Goal: Task Accomplishment & Management: Use online tool/utility

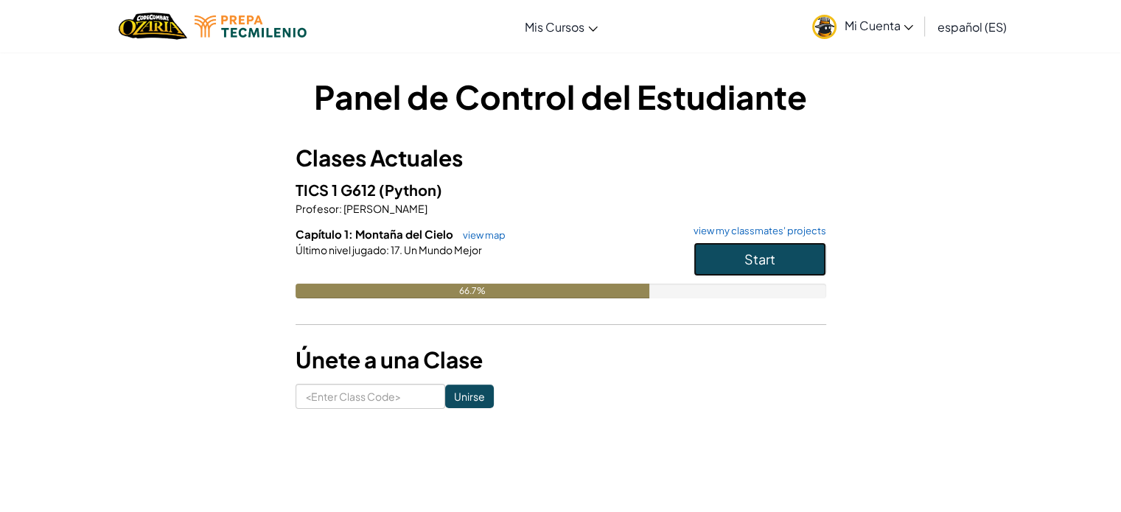
click at [759, 259] on span "Start" at bounding box center [760, 259] width 31 height 17
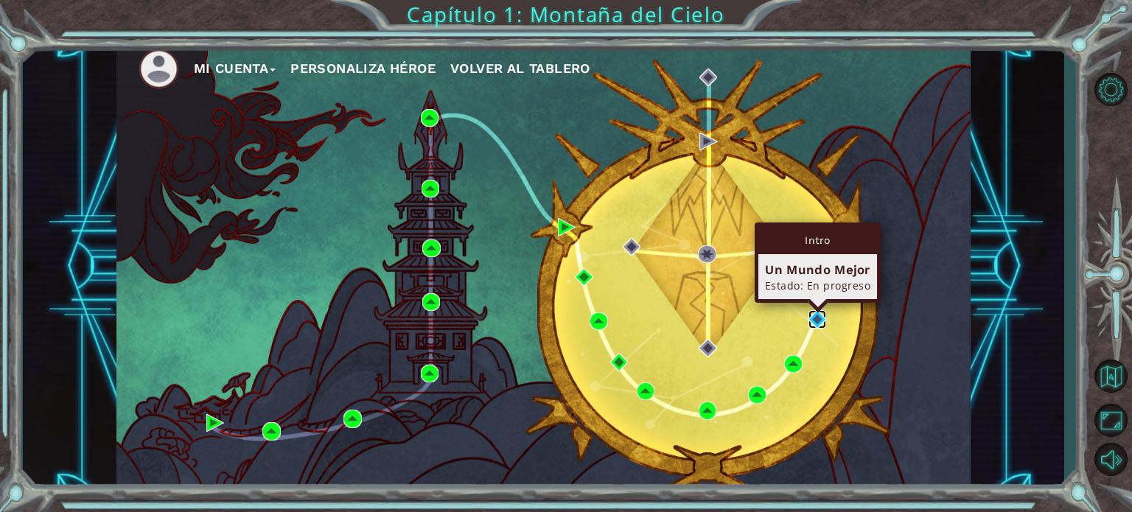
click at [818, 321] on img at bounding box center [818, 319] width 18 height 18
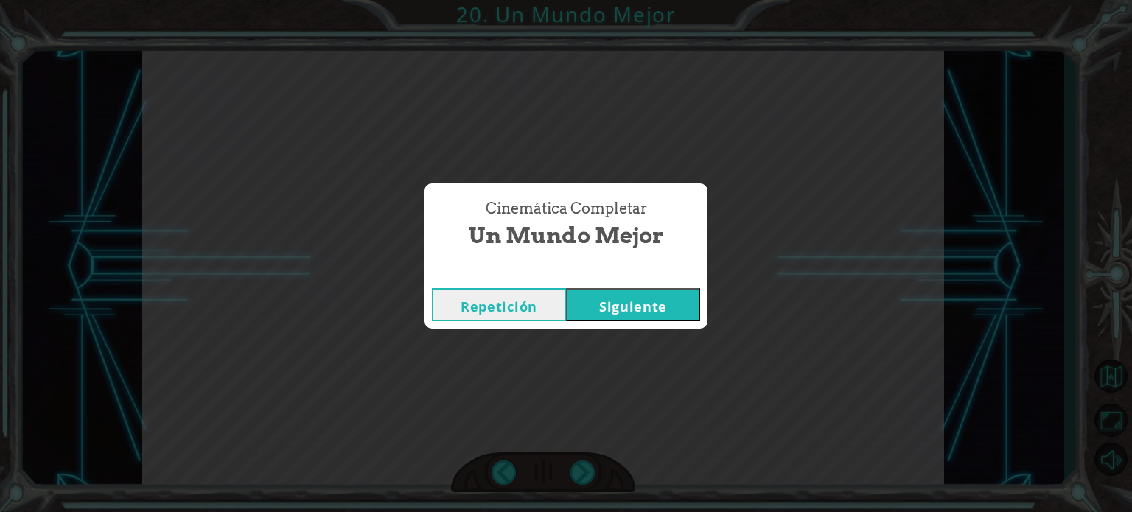
click at [631, 315] on button "Siguiente" at bounding box center [633, 304] width 134 height 33
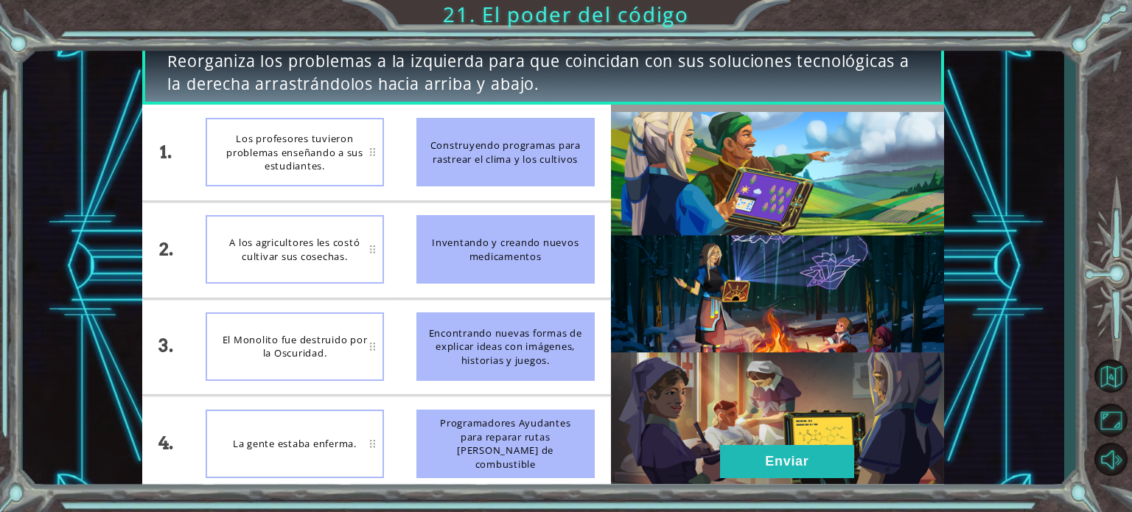
drag, startPoint x: 540, startPoint y: 335, endPoint x: 464, endPoint y: 279, distance: 94.4
click at [464, 279] on ul "Construyendo programas para rastrear el clima y los cultivos Inventando y crean…" at bounding box center [505, 298] width 211 height 387
drag, startPoint x: 459, startPoint y: 324, endPoint x: 456, endPoint y: 149, distance: 174.7
click at [456, 149] on ul "Construyendo programas para rastrear el clima y los cultivos Inventando y crean…" at bounding box center [505, 298] width 211 height 387
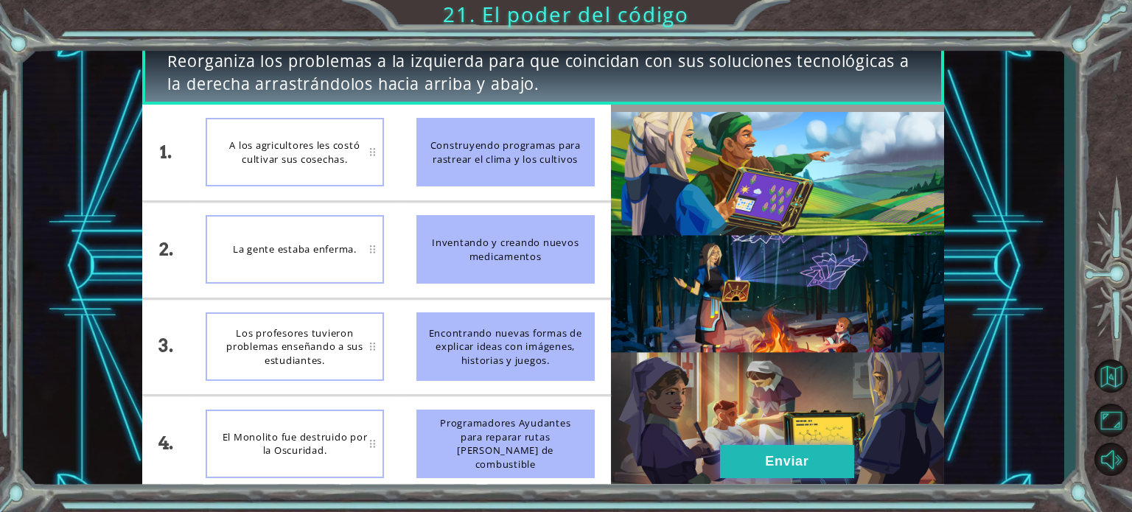
click at [761, 474] on button "Enviar" at bounding box center [787, 461] width 134 height 33
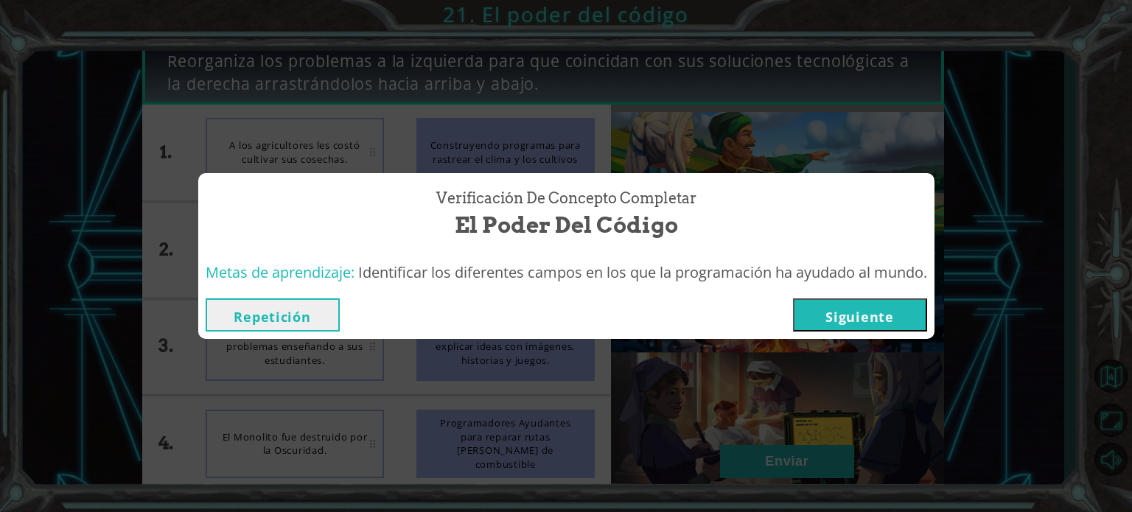
click at [886, 309] on button "Siguiente" at bounding box center [860, 315] width 134 height 33
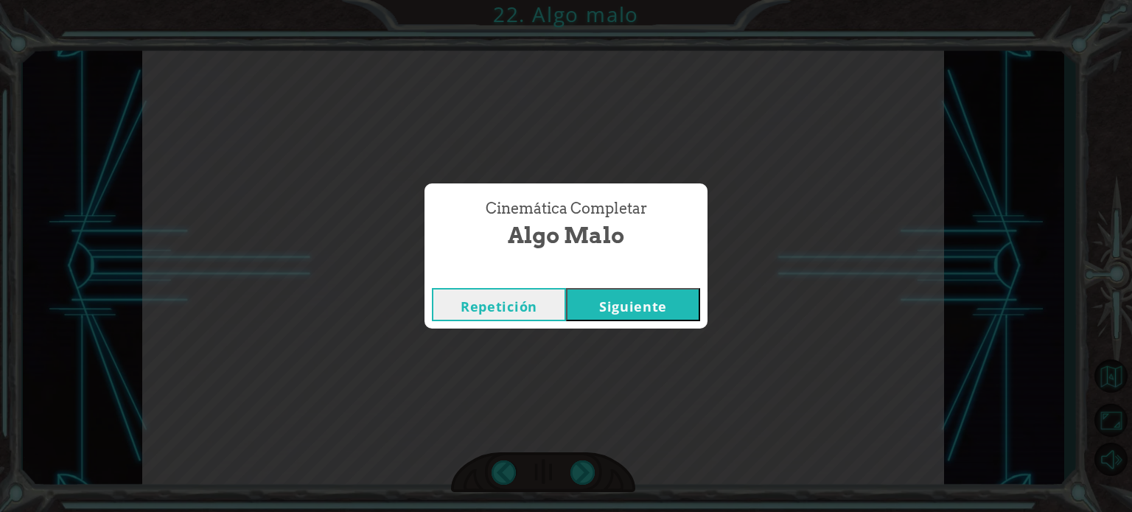
click at [637, 307] on button "Siguiente" at bounding box center [633, 304] width 134 height 33
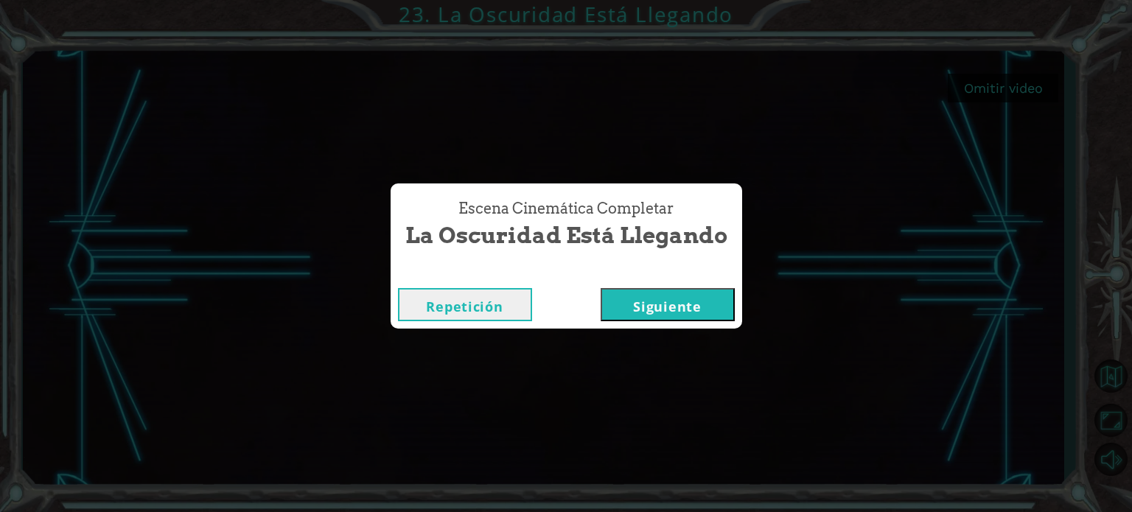
click at [663, 301] on button "Siguiente" at bounding box center [668, 304] width 134 height 33
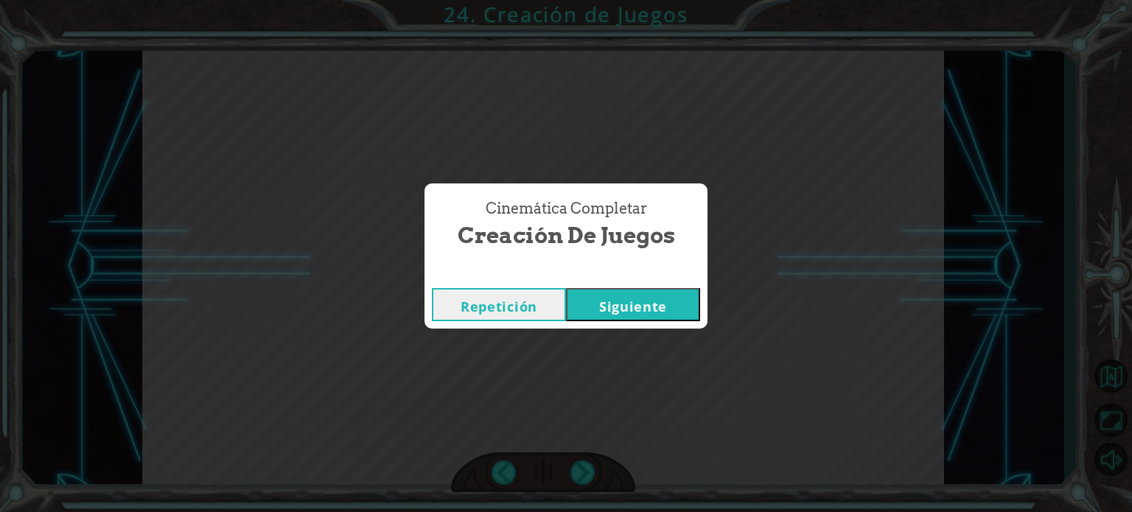
click at [629, 301] on button "Siguiente" at bounding box center [633, 304] width 134 height 33
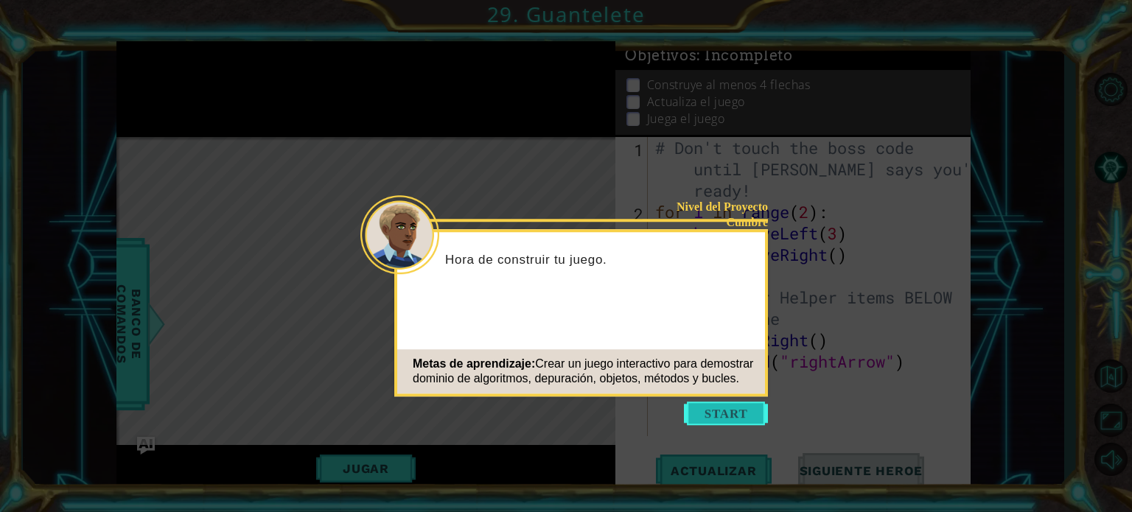
click at [729, 419] on button "Start" at bounding box center [726, 414] width 84 height 24
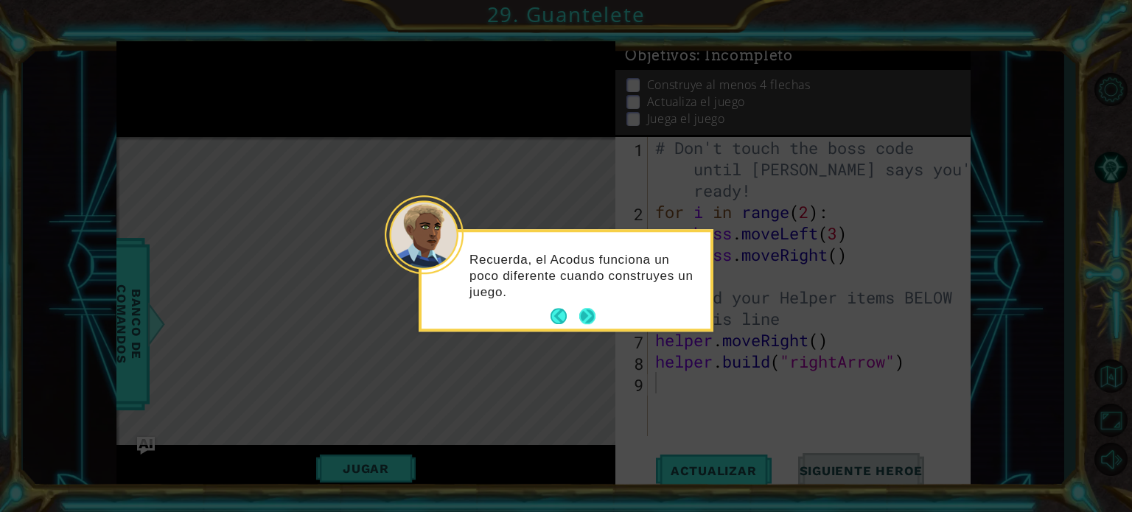
click at [589, 312] on button "Next" at bounding box center [587, 317] width 16 height 16
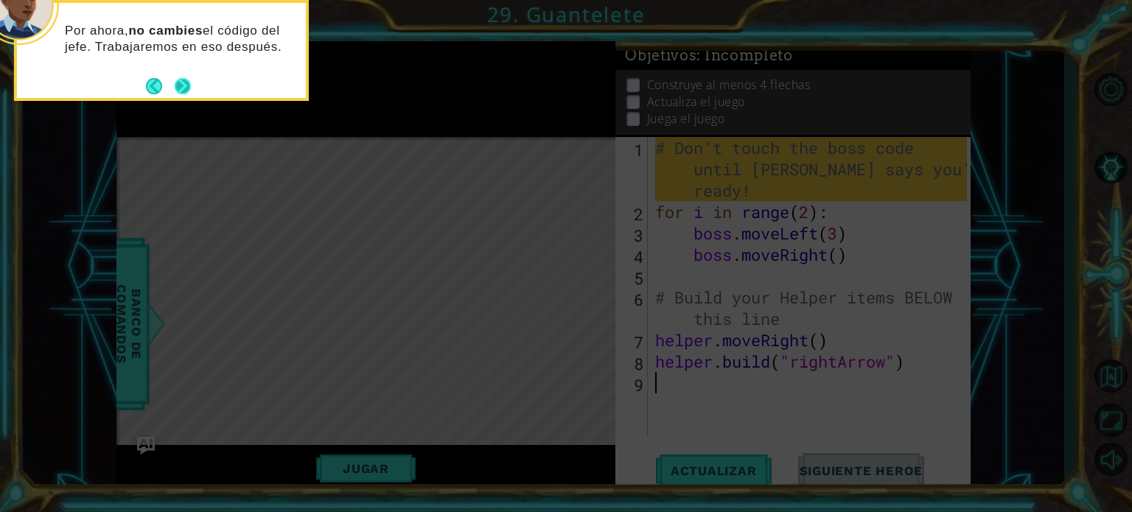
click at [187, 83] on button "Next" at bounding box center [183, 86] width 16 height 16
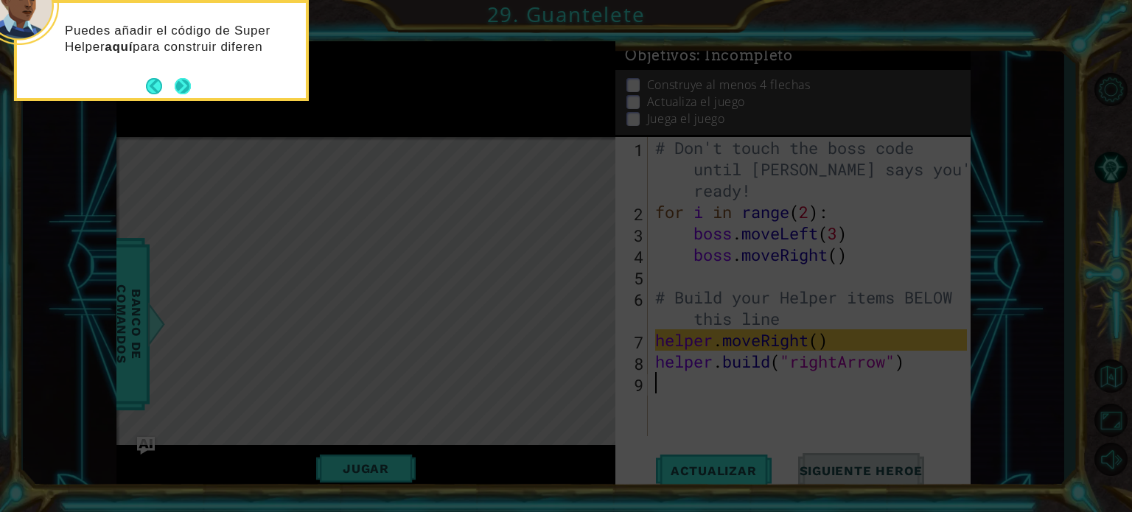
click at [181, 83] on button "Next" at bounding box center [183, 86] width 16 height 16
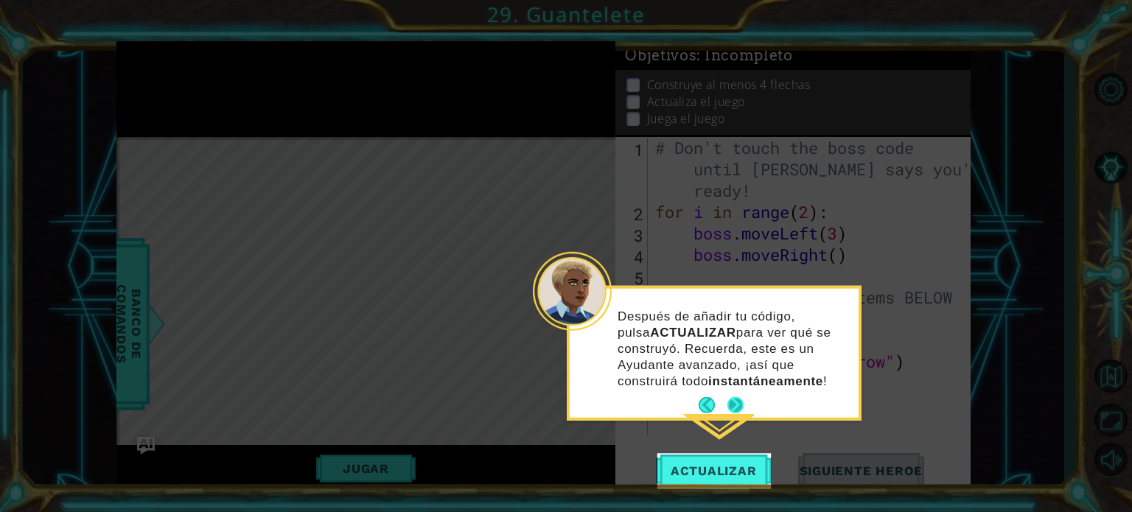
click at [736, 408] on button "Next" at bounding box center [736, 405] width 16 height 16
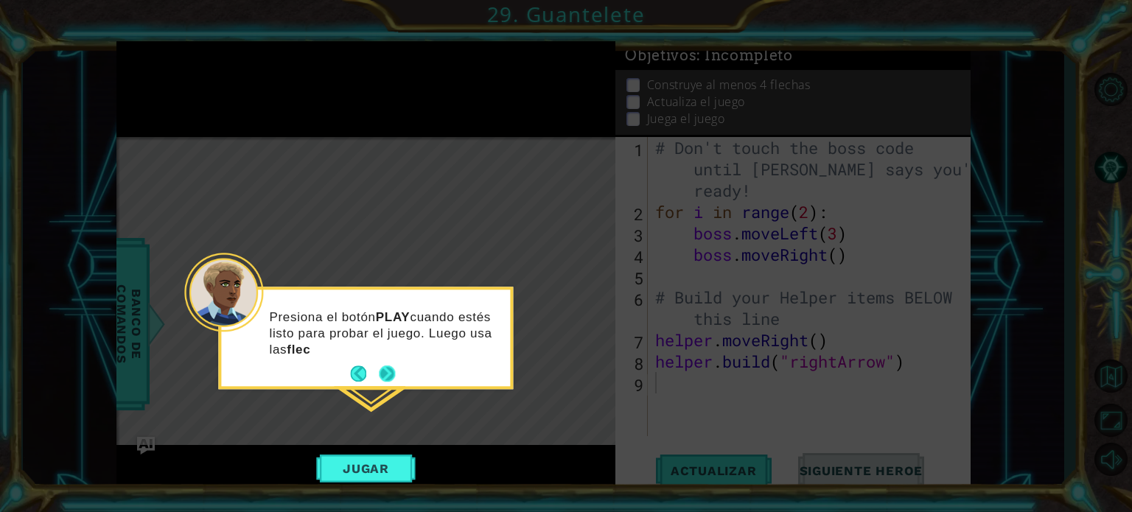
click at [383, 367] on button "Next" at bounding box center [387, 374] width 16 height 16
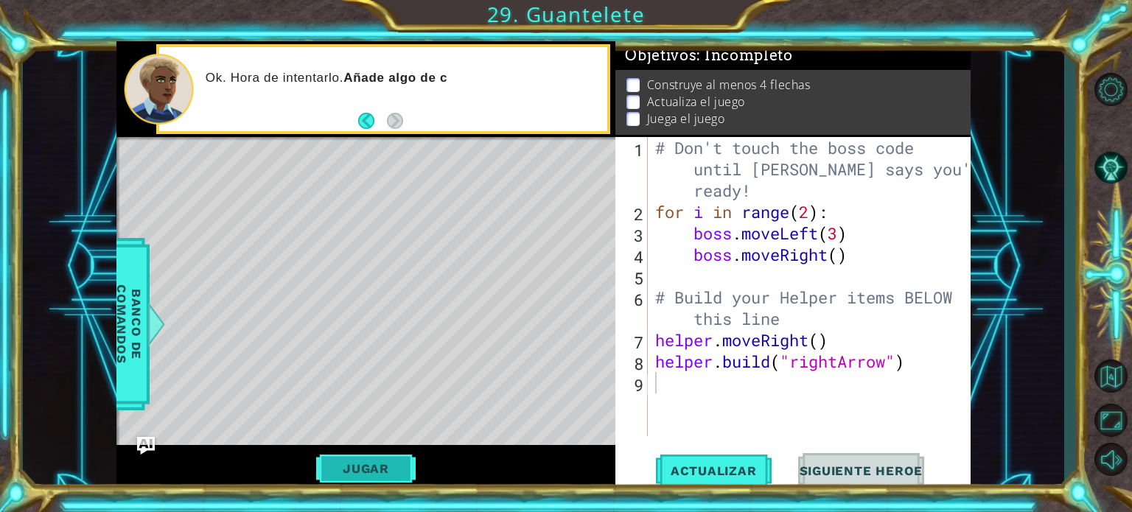
click at [383, 472] on button "Jugar" at bounding box center [366, 469] width 100 height 28
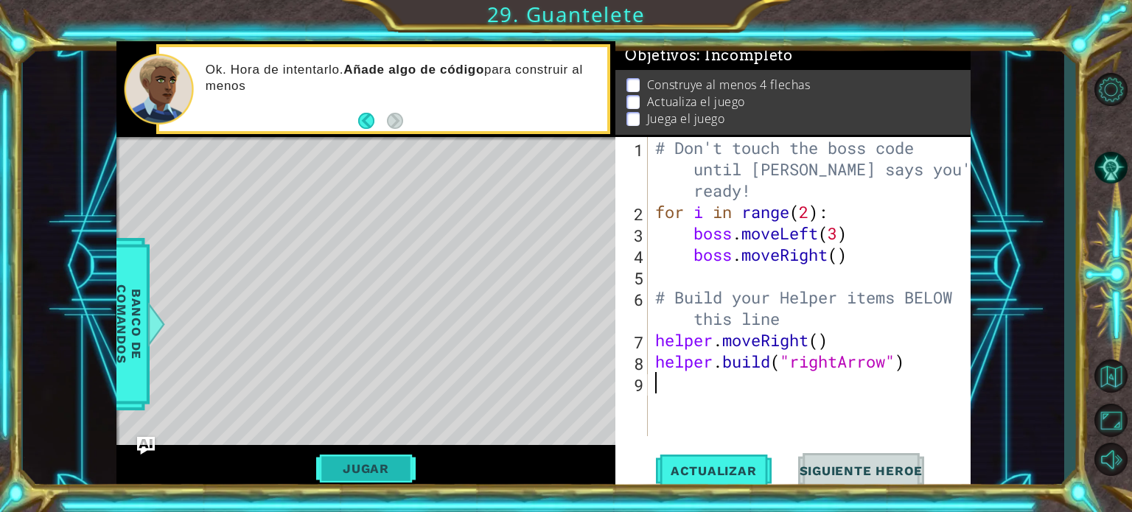
scroll to position [8, 0]
click at [383, 472] on button "Jugar" at bounding box center [366, 469] width 100 height 28
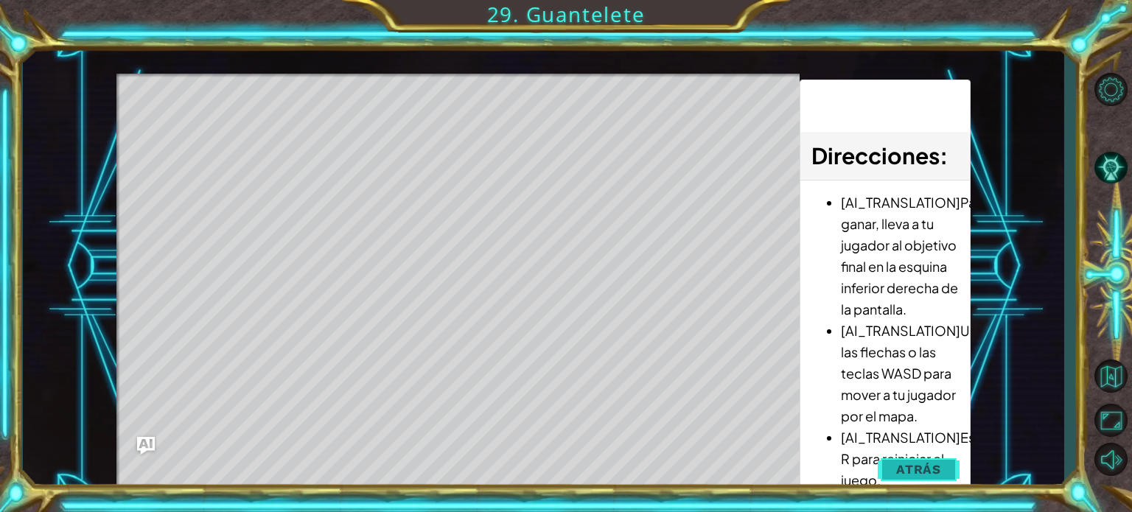
click at [893, 467] on button "Atrás" at bounding box center [919, 469] width 82 height 29
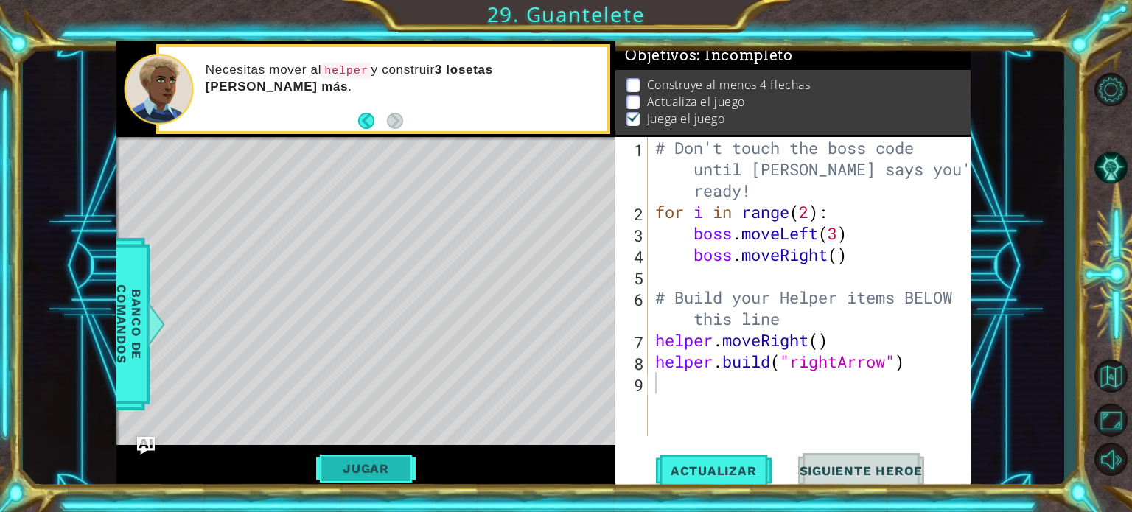
click at [372, 457] on button "Jugar" at bounding box center [366, 469] width 100 height 28
click at [372, 457] on div "helper methods moveLeft(steps) moveRight(steps) moveUp(steps) moveDown(steps) b…" at bounding box center [543, 266] width 854 height 451
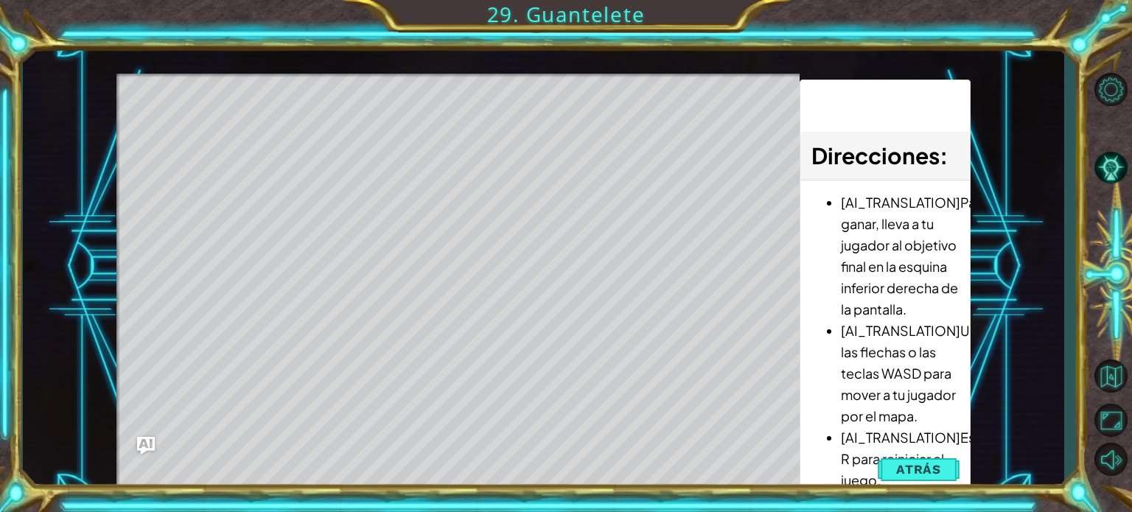
click at [293, 129] on div "Level Map" at bounding box center [456, 291] width 681 height 434
click at [274, 133] on div "Level Map" at bounding box center [456, 291] width 681 height 434
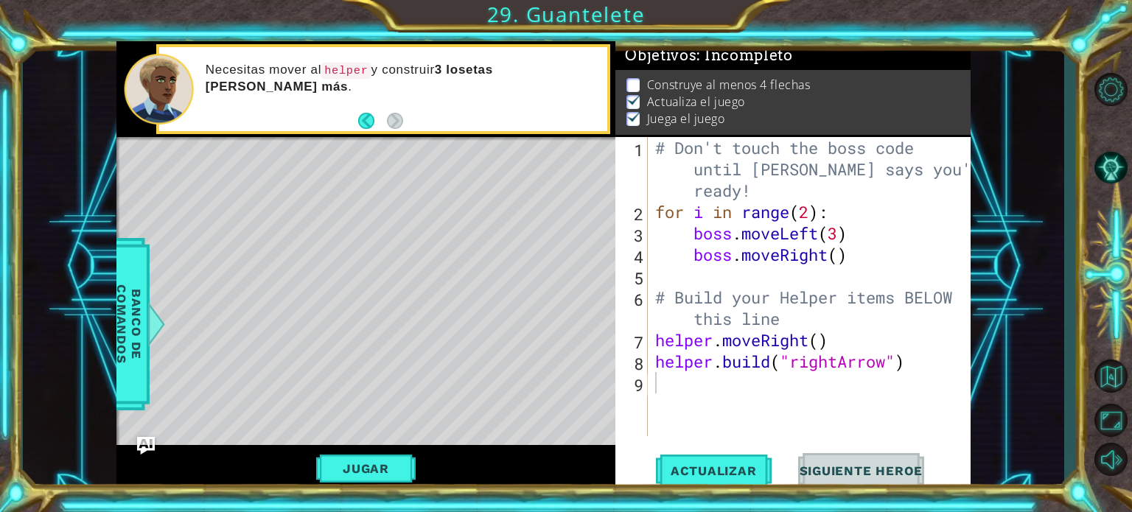
scroll to position [15, 0]
click at [736, 459] on button "Actualizar" at bounding box center [714, 470] width 116 height 35
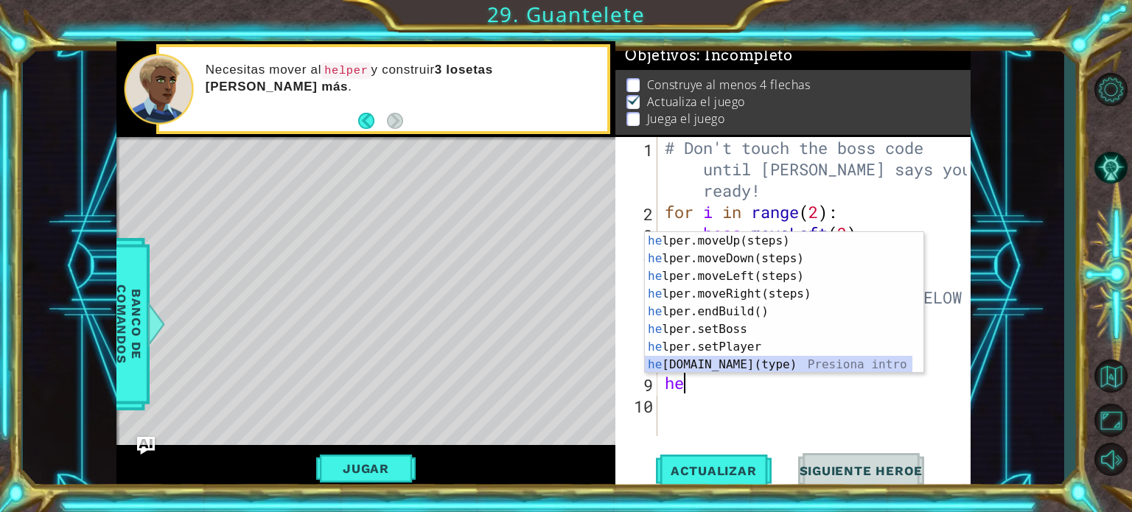
click at [742, 356] on div "he lper.moveUp(steps) Presiona intro he lper.moveDown(steps) Presiona intro he …" at bounding box center [779, 320] width 268 height 177
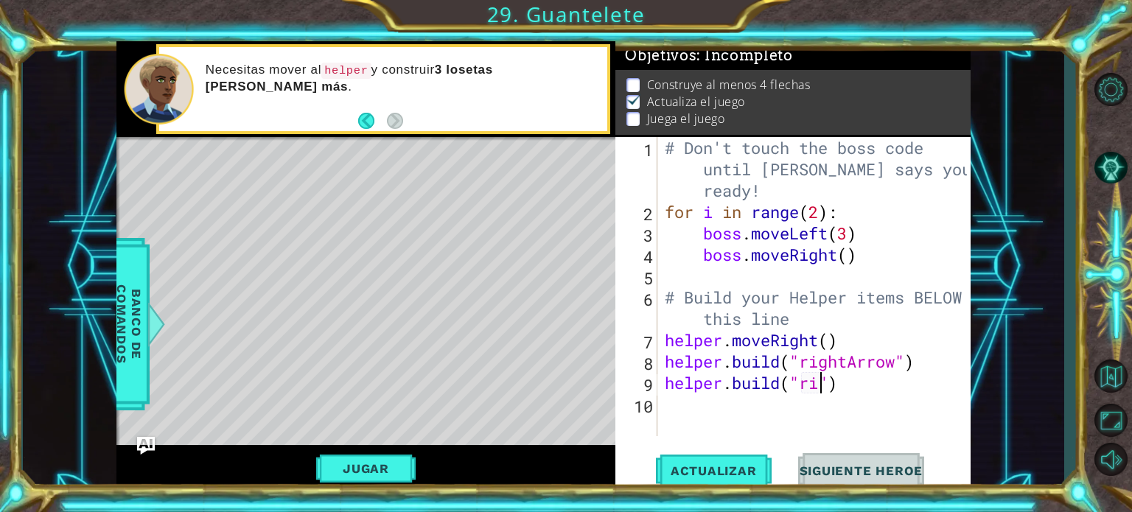
scroll to position [0, 7]
click at [735, 471] on span "Actualizar" at bounding box center [714, 471] width 116 height 15
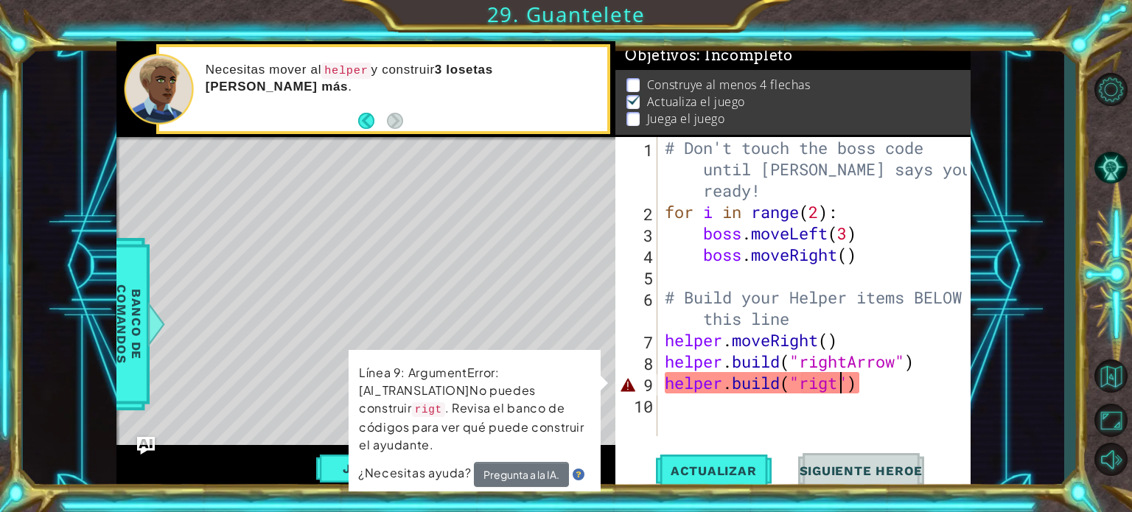
click at [543, 293] on div "Level Map" at bounding box center [456, 354] width 681 height 434
click at [534, 474] on button "Pregunta a la IA." at bounding box center [521, 474] width 95 height 25
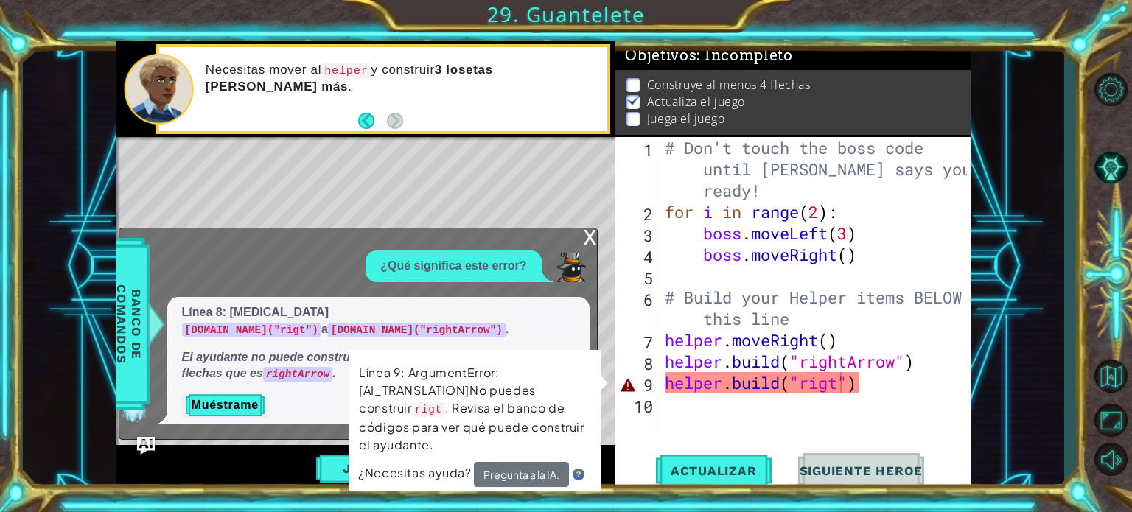
click at [587, 338] on div "Línea 8: [MEDICAL_DATA] [DOMAIN_NAME]("rigt") a [DOMAIN_NAME]("rightArrow") . E…" at bounding box center [378, 361] width 422 height 128
click at [605, 357] on div "Level Map" at bounding box center [456, 354] width 681 height 434
click at [251, 403] on button "Muéstrame" at bounding box center [225, 406] width 86 height 24
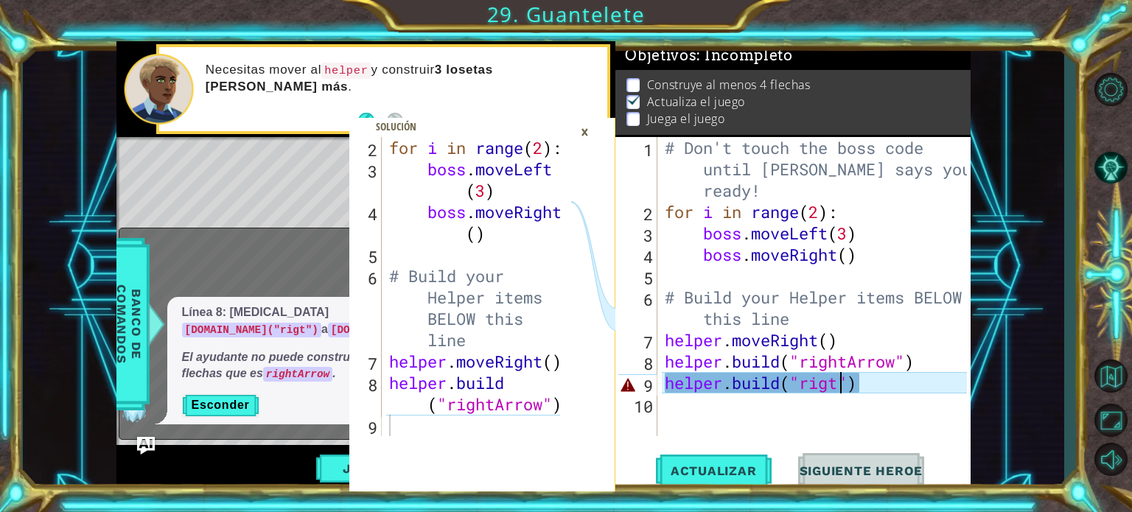
scroll to position [106, 0]
click at [278, 442] on div "Level Map" at bounding box center [456, 354] width 681 height 434
click at [837, 387] on div "# Don't touch the boss code until [PERSON_NAME] says you're ready! for i in ran…" at bounding box center [818, 329] width 313 height 385
click at [584, 132] on div "×" at bounding box center [585, 131] width 23 height 25
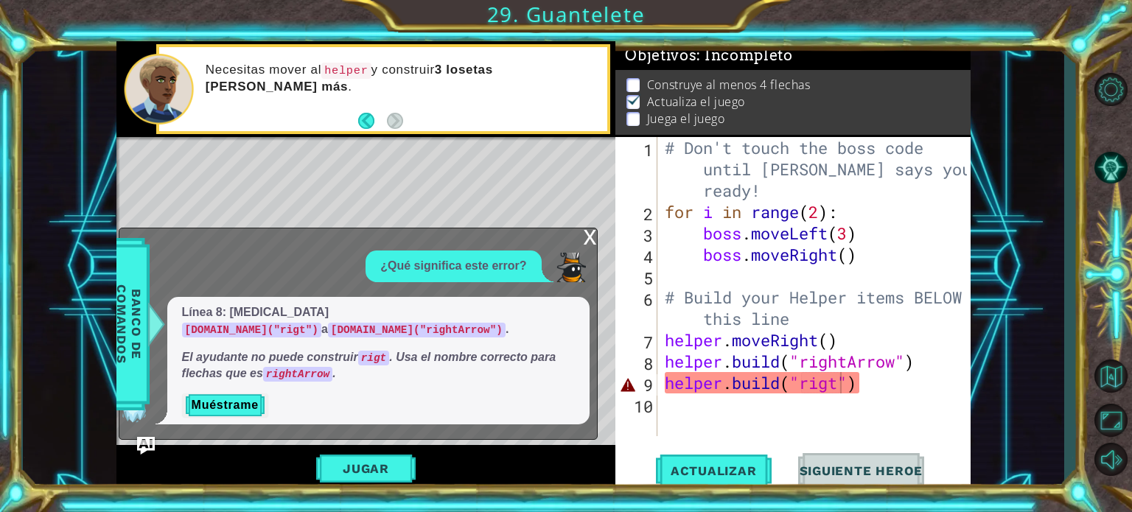
click at [841, 386] on div "# Don't touch the boss code until [PERSON_NAME] says you're ready! for i in ran…" at bounding box center [818, 329] width 313 height 385
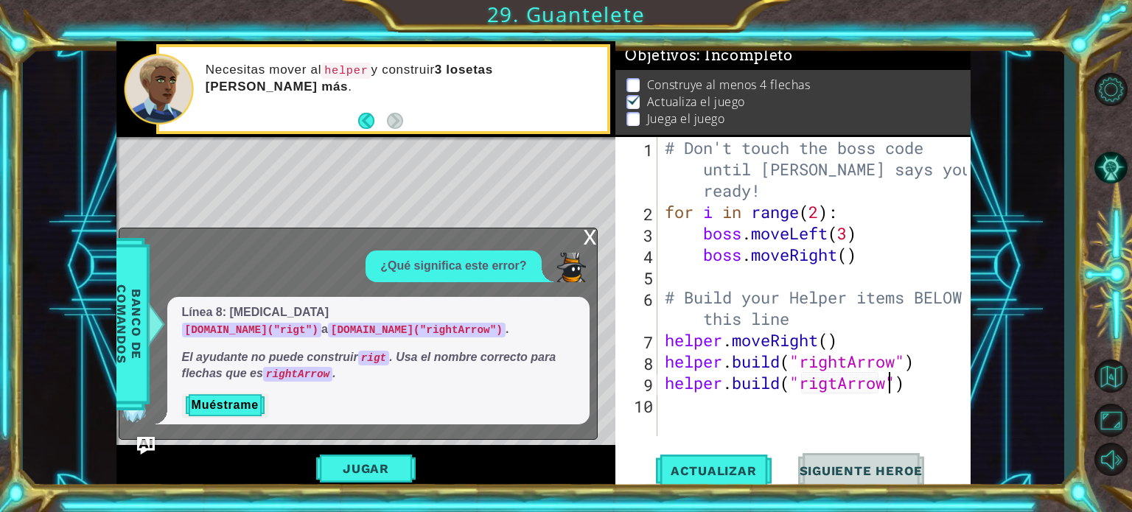
scroll to position [0, 10]
click at [734, 470] on span "Actualizar" at bounding box center [714, 471] width 116 height 15
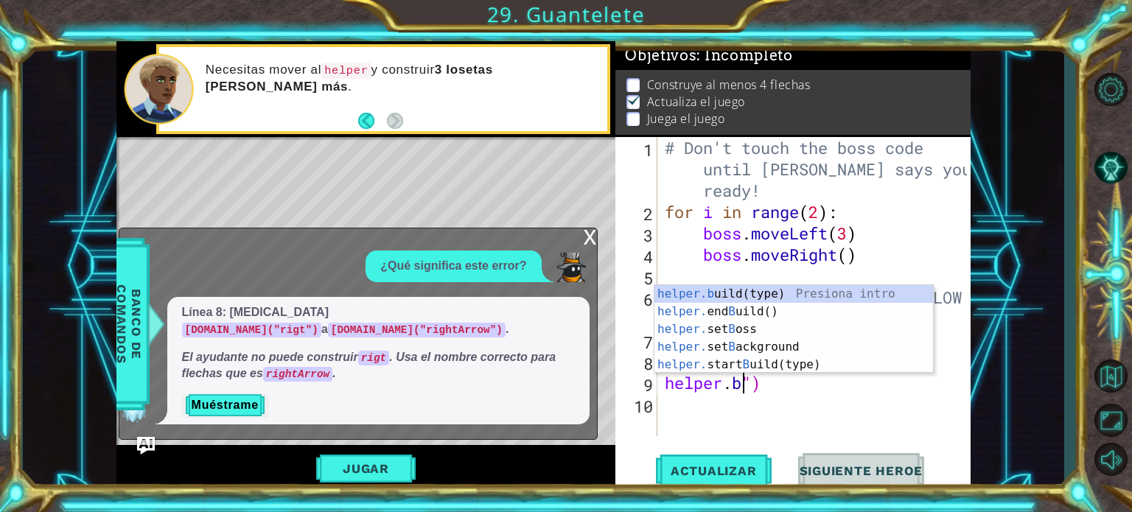
scroll to position [0, 3]
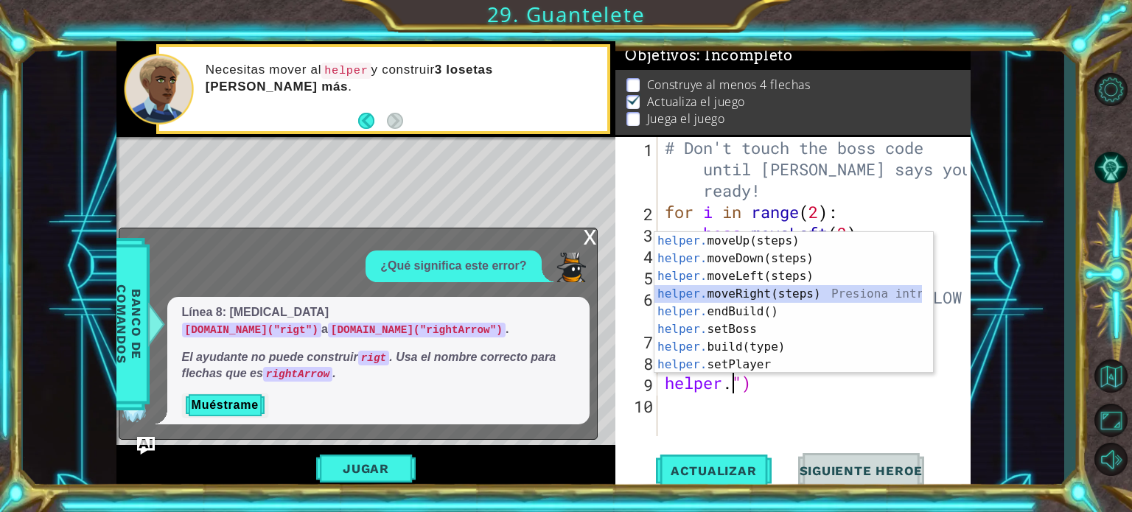
click at [793, 290] on div "helper. moveUp(steps) Presiona intro helper. moveDown(steps) Presiona intro hel…" at bounding box center [789, 320] width 268 height 177
type textarea "helper.moveRight()")"
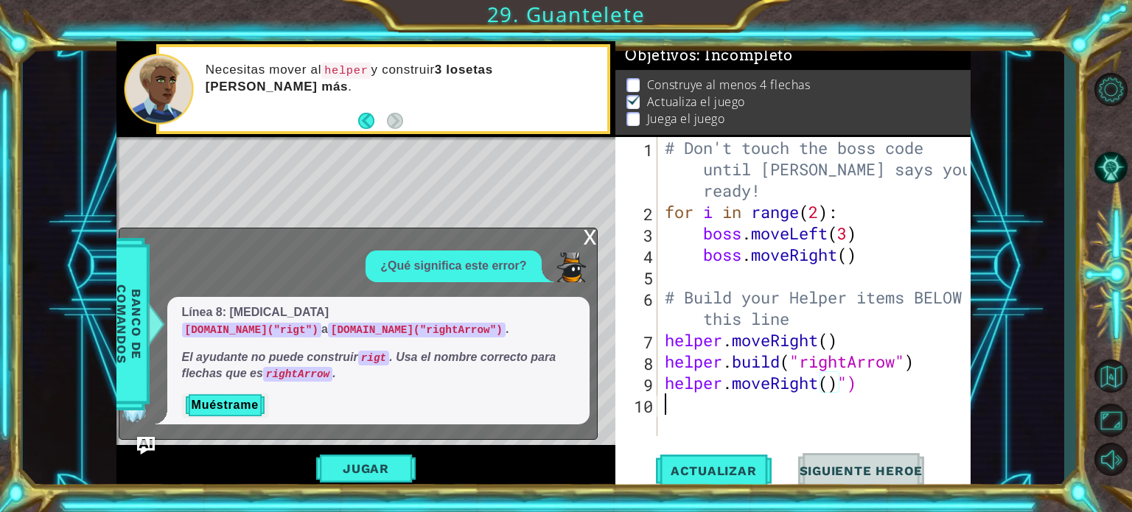
click at [794, 409] on div "# Don't touch the boss code until [PERSON_NAME] says you're ready! for i in ran…" at bounding box center [818, 329] width 313 height 385
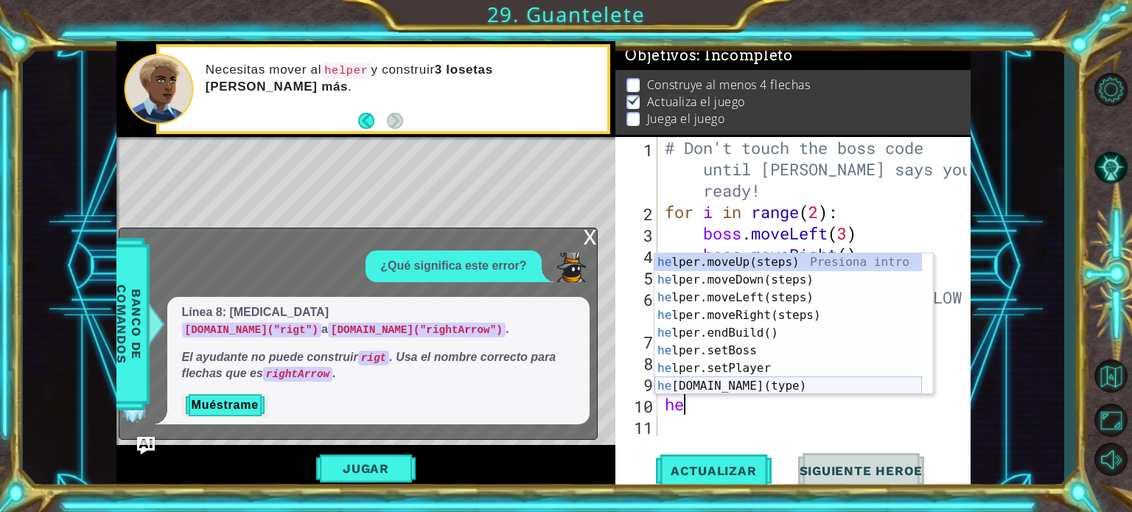
click at [776, 381] on div "he lper.moveUp(steps) Presiona intro he lper.moveDown(steps) Presiona intro he …" at bounding box center [789, 342] width 268 height 177
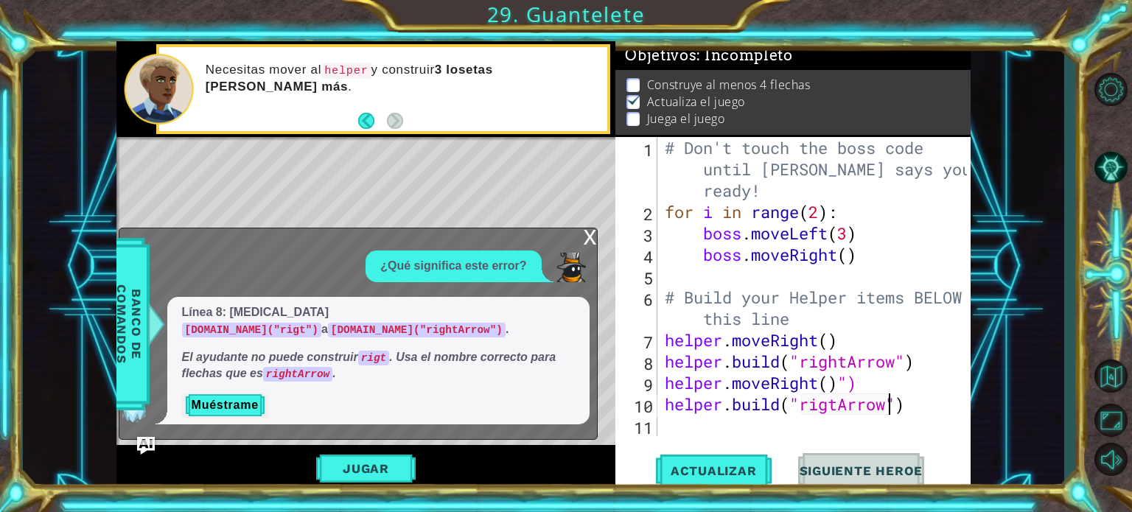
scroll to position [0, 10]
click at [708, 481] on button "Actualizar" at bounding box center [714, 470] width 116 height 35
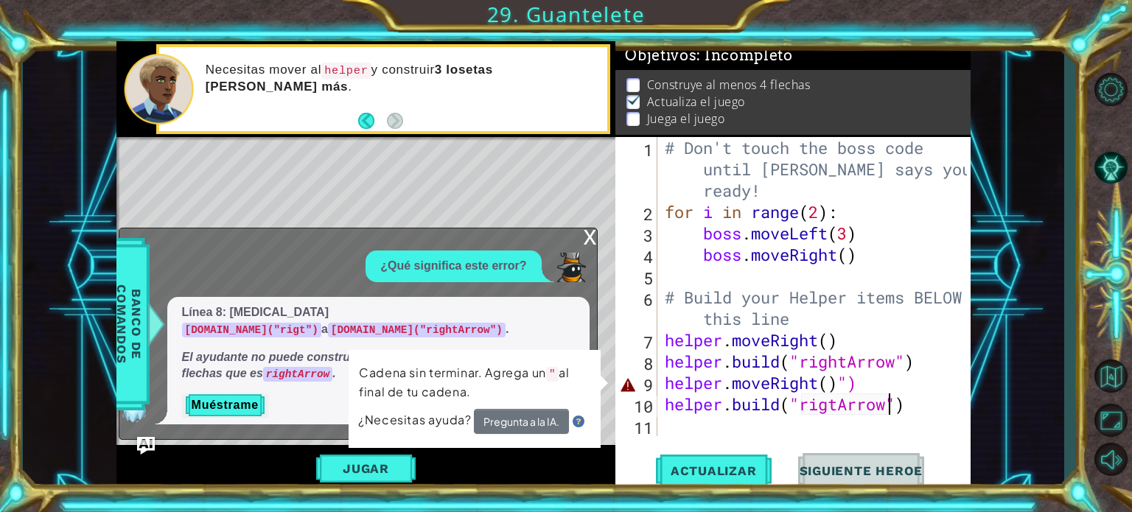
click at [851, 380] on div "# Don't touch the boss code until [PERSON_NAME] says you're ready! for i in ran…" at bounding box center [818, 329] width 313 height 385
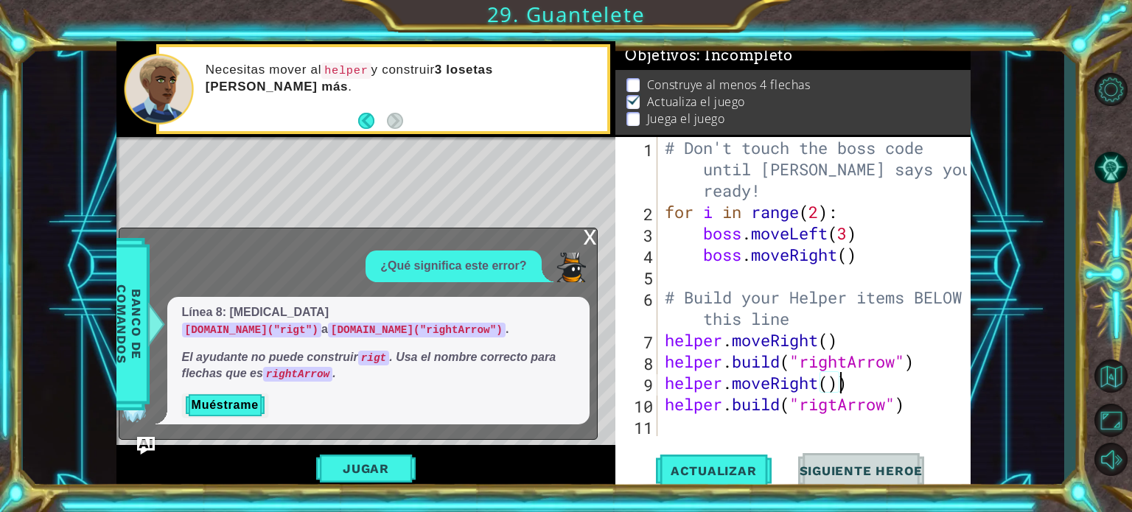
scroll to position [0, 7]
click at [730, 471] on span "Actualizar" at bounding box center [714, 471] width 116 height 15
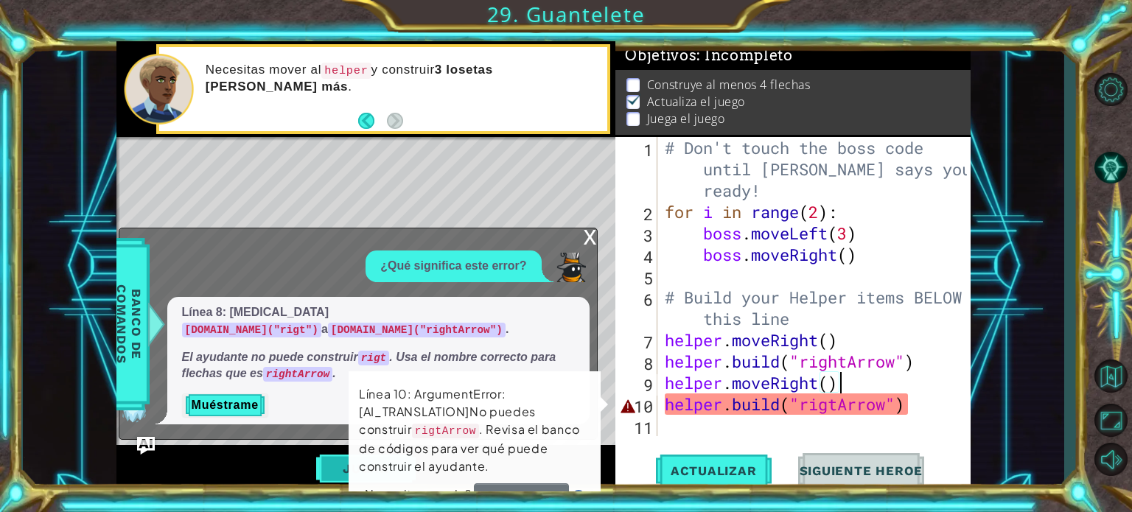
click at [341, 468] on button "Jugar" at bounding box center [366, 469] width 100 height 28
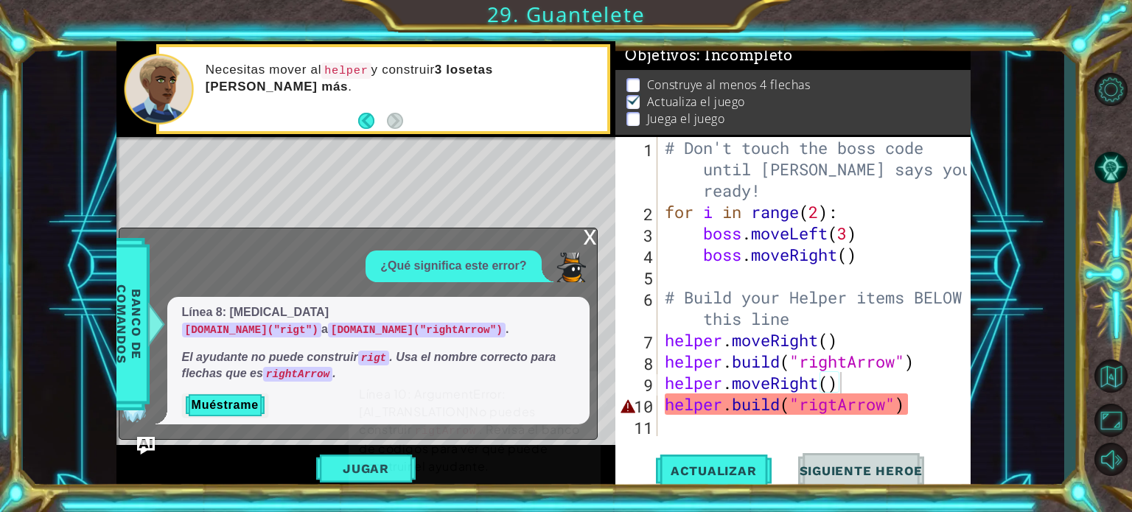
scroll to position [0, 0]
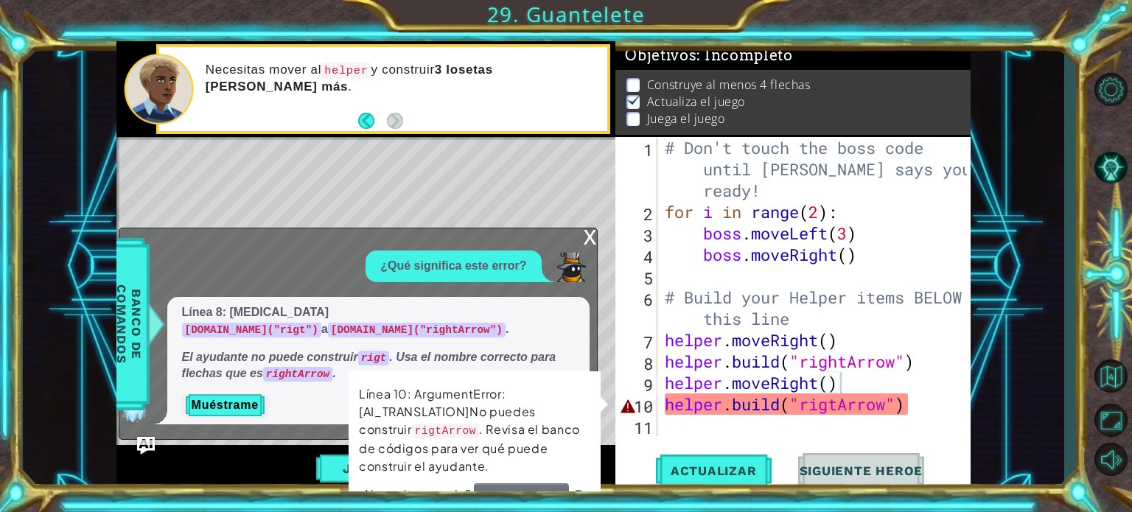
click at [591, 243] on div "x" at bounding box center [590, 236] width 13 height 15
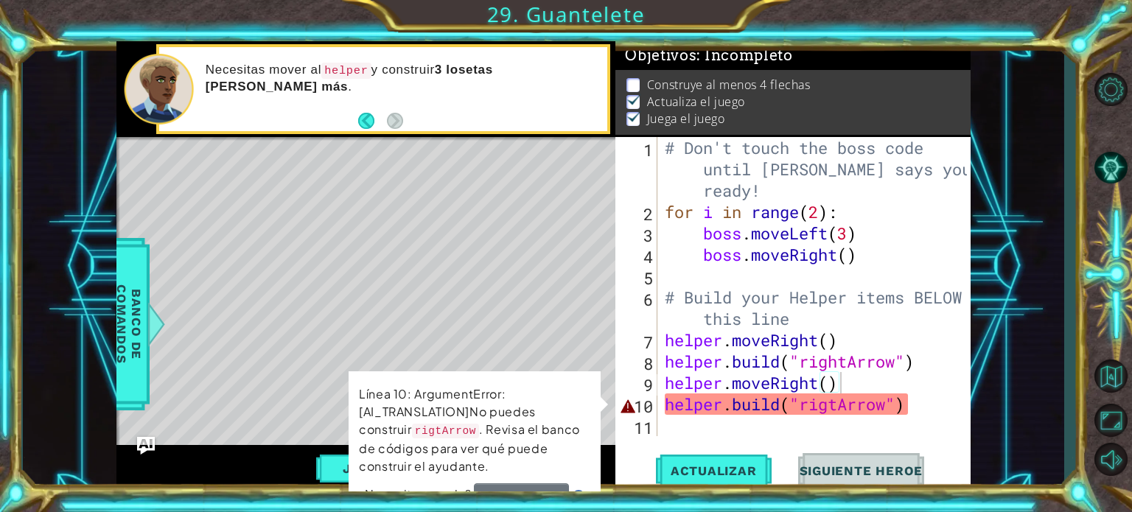
scroll to position [8, 0]
drag, startPoint x: 920, startPoint y: 411, endPoint x: 869, endPoint y: 398, distance: 52.6
click at [869, 398] on div "# Don't touch the boss code until [PERSON_NAME] says you're ready! for i in ran…" at bounding box center [818, 329] width 313 height 385
click at [869, 398] on div "# Don't touch the boss code until [PERSON_NAME] says you're ready! for i in ran…" at bounding box center [815, 286] width 306 height 299
click at [869, 398] on div "# Don't touch the boss code until [PERSON_NAME] says you're ready! for i in ran…" at bounding box center [818, 329] width 313 height 385
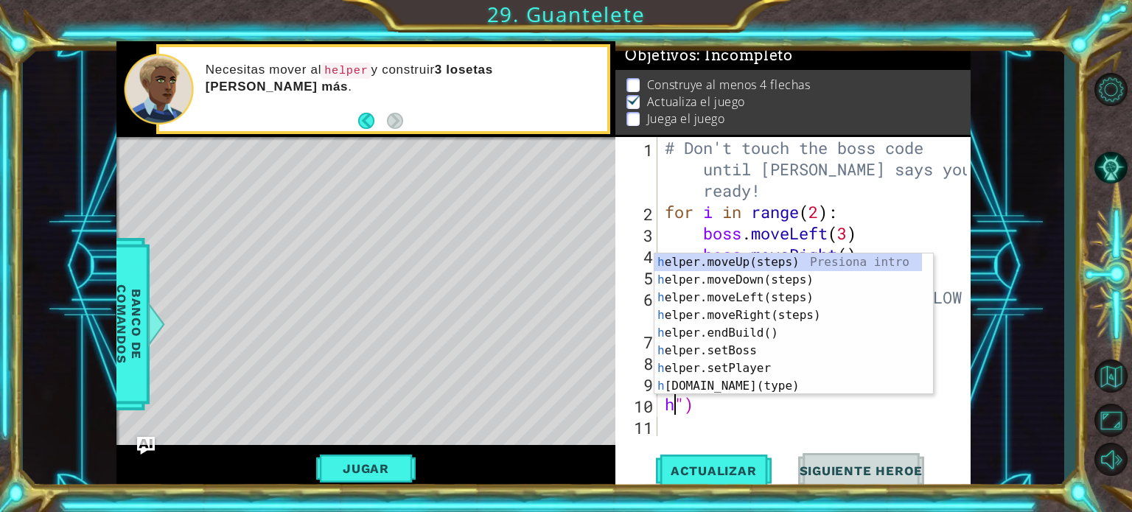
scroll to position [0, 0]
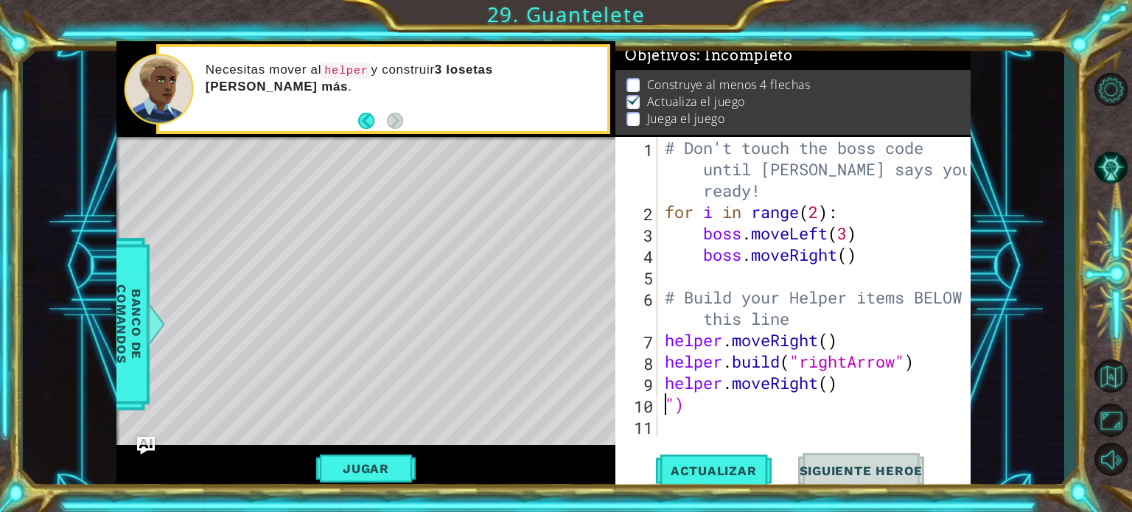
type textarea ")"
click at [388, 479] on button "Jugar" at bounding box center [366, 469] width 100 height 28
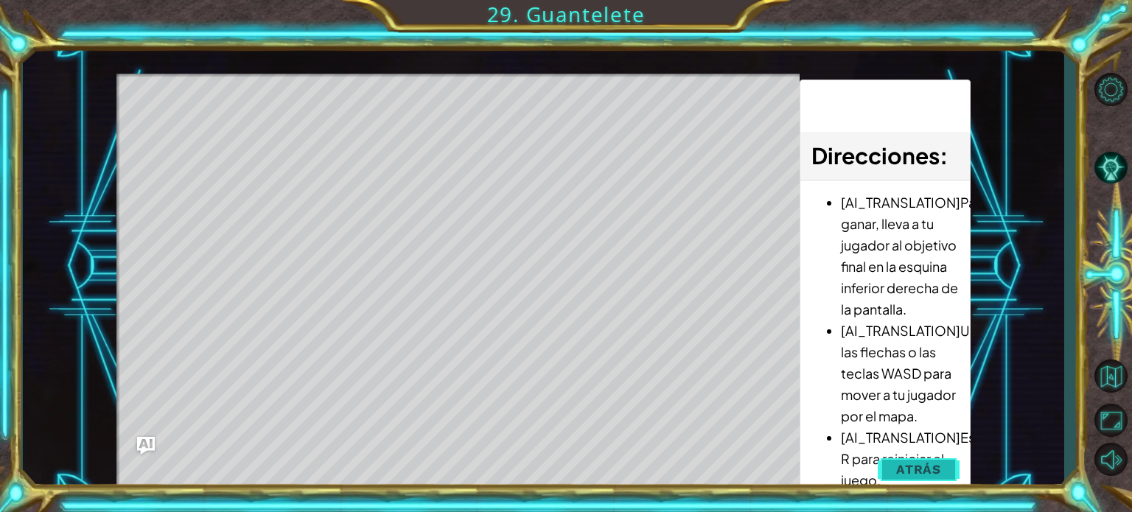
click at [903, 459] on button "Atrás" at bounding box center [919, 469] width 82 height 29
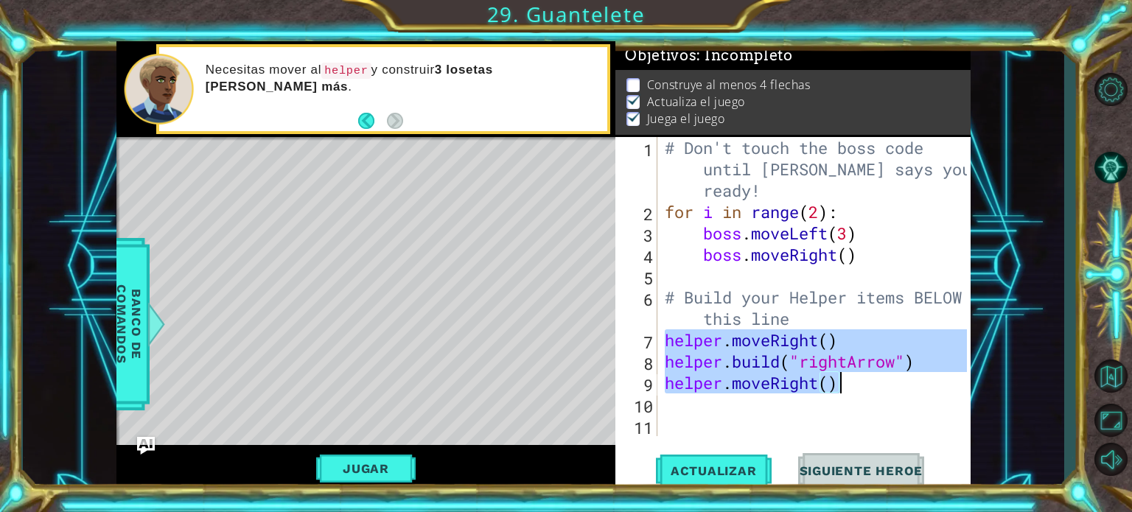
drag, startPoint x: 663, startPoint y: 338, endPoint x: 873, endPoint y: 374, distance: 212.6
click at [873, 374] on div "# Don't touch the boss code until [PERSON_NAME] says you're ready! for i in ran…" at bounding box center [818, 329] width 313 height 385
type textarea "[DOMAIN_NAME]("rightArrow") helper.moveRight()"
click at [814, 401] on div "# Don't touch the boss code until [PERSON_NAME] says you're ready! for i in ran…" at bounding box center [818, 329] width 313 height 385
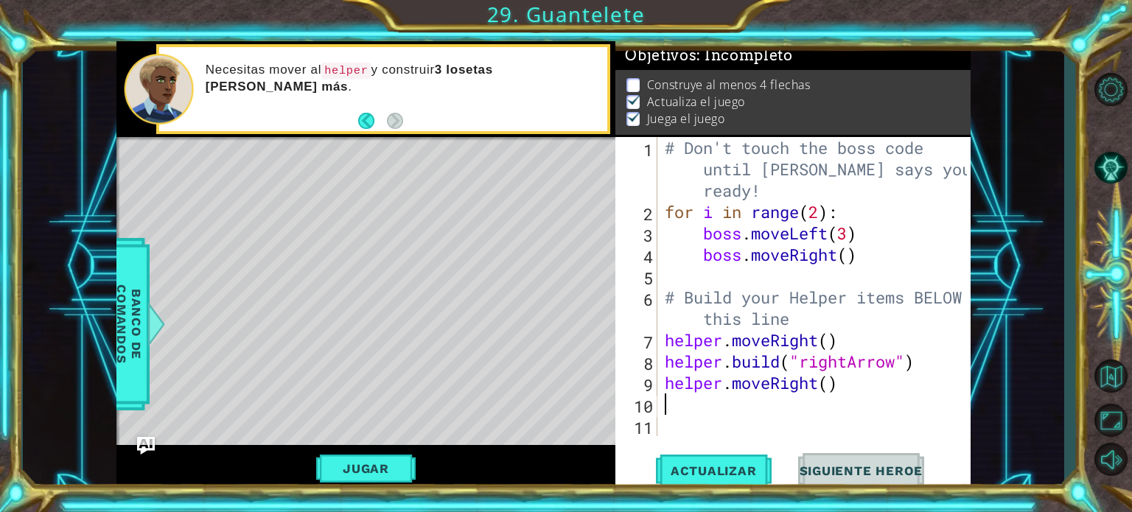
paste textarea "helper.moveRight()"
type textarea "helper.moveRight()"
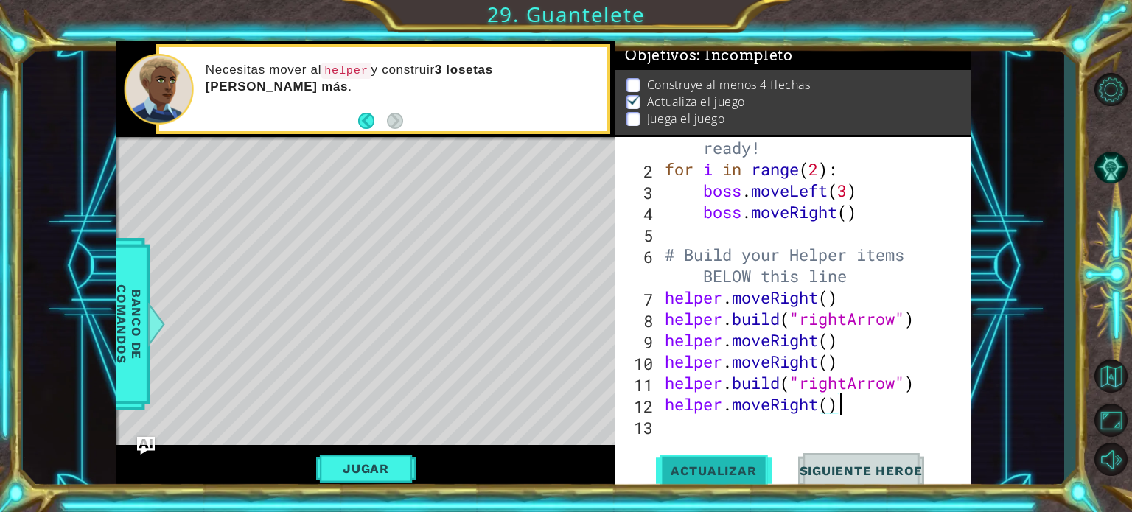
click at [682, 464] on span "Actualizar" at bounding box center [714, 471] width 116 height 15
click at [386, 477] on button "Jugar" at bounding box center [366, 469] width 100 height 28
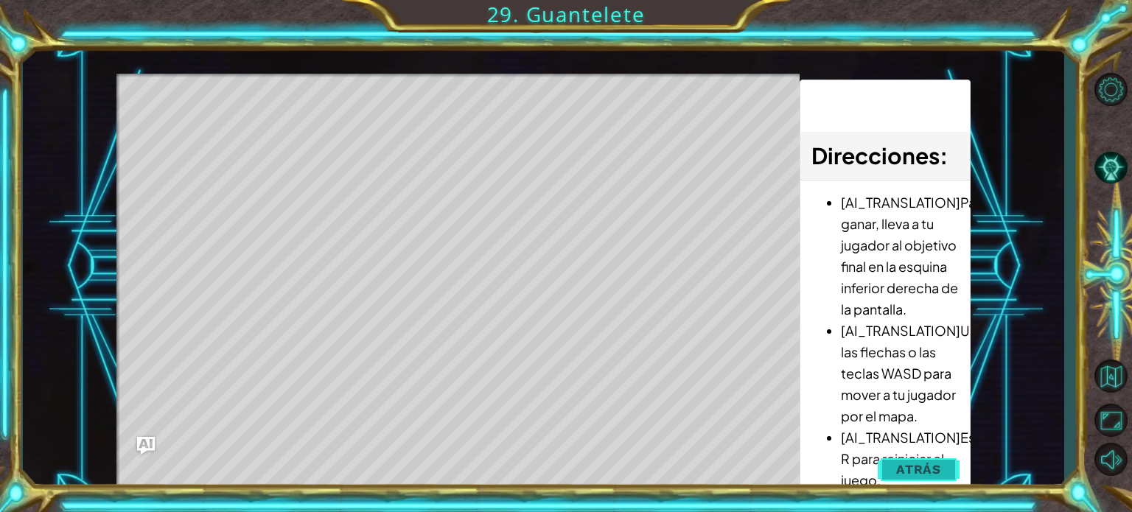
click at [916, 464] on span "Atrás" at bounding box center [918, 469] width 45 height 15
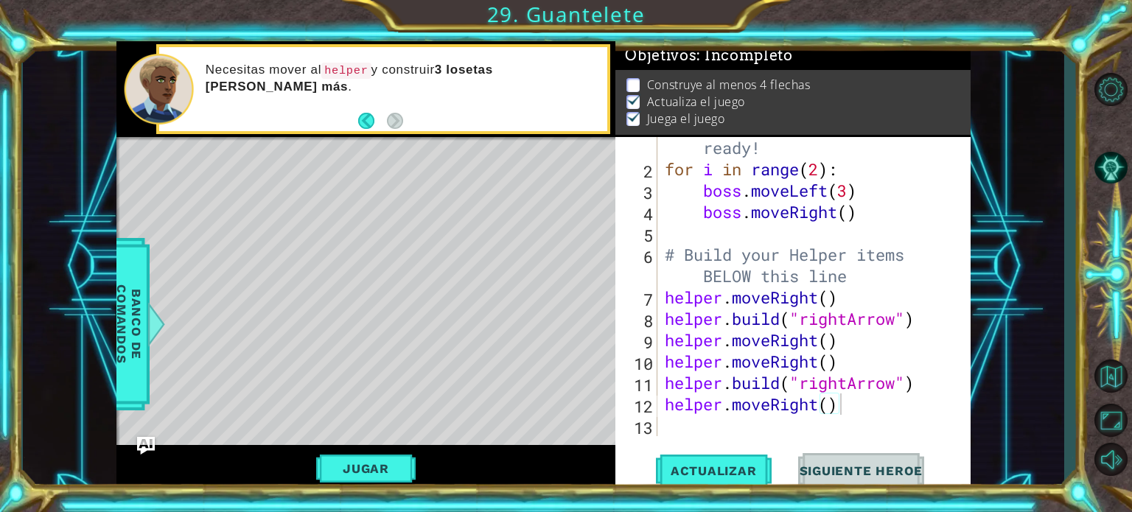
click at [841, 344] on div "# Don't touch the boss code until [PERSON_NAME] says you're ready! for i in ran…" at bounding box center [812, 286] width 301 height 385
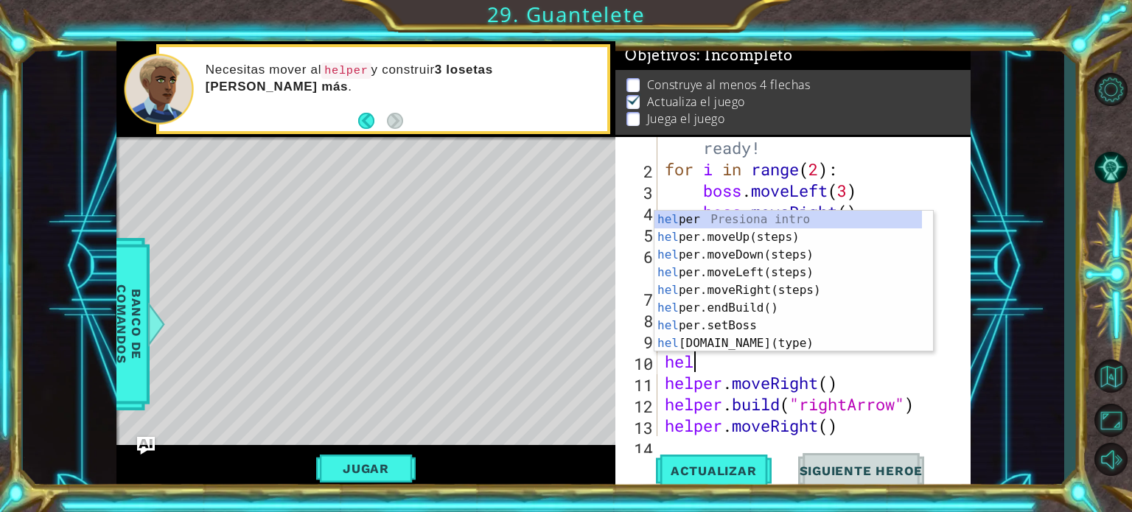
scroll to position [0, 0]
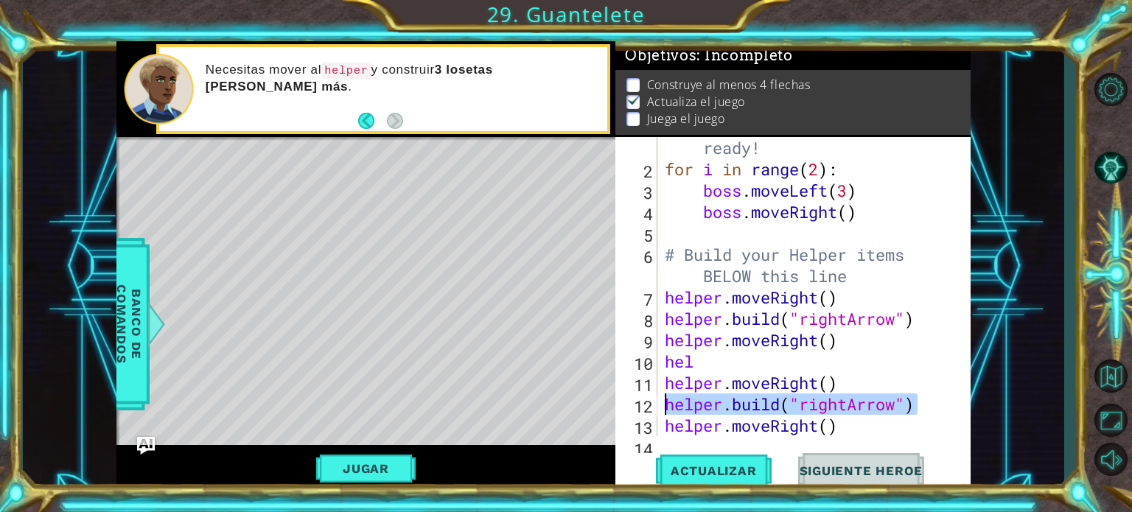
drag, startPoint x: 927, startPoint y: 403, endPoint x: 666, endPoint y: 407, distance: 260.2
click at [666, 407] on div "# Don't touch the boss code until [PERSON_NAME] says you're ready! for i in ran…" at bounding box center [812, 286] width 301 height 385
click at [711, 377] on div "# Don't touch the boss code until [PERSON_NAME] says you're ready! for i in ran…" at bounding box center [812, 286] width 301 height 385
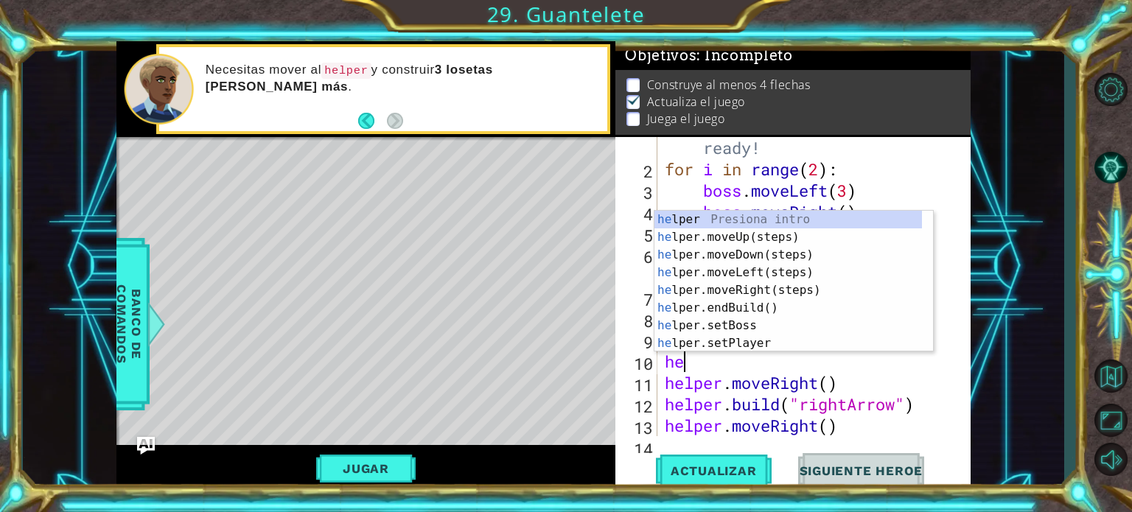
type textarea "h"
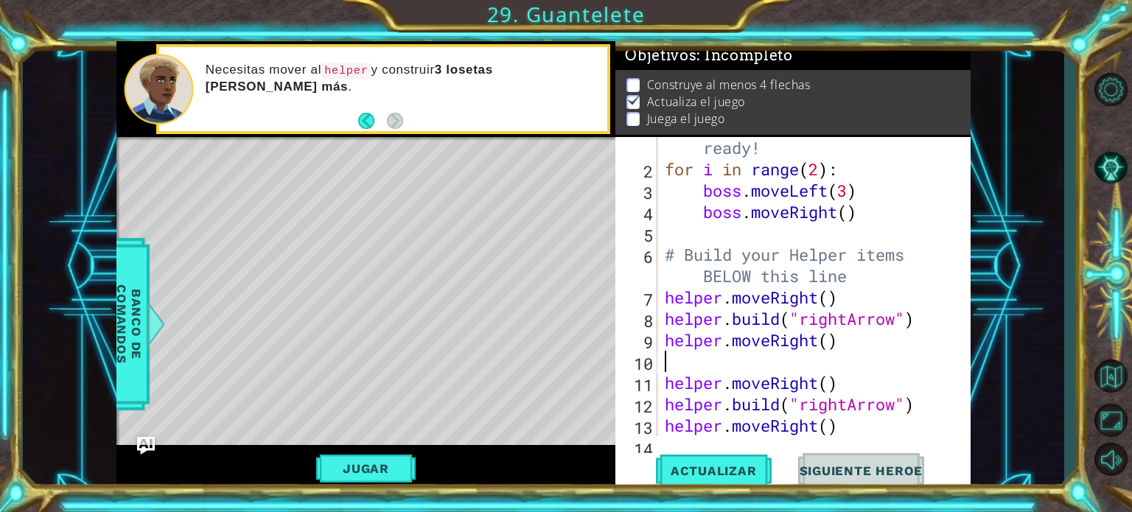
paste textarea "[DOMAIN_NAME]("rightArrow")"
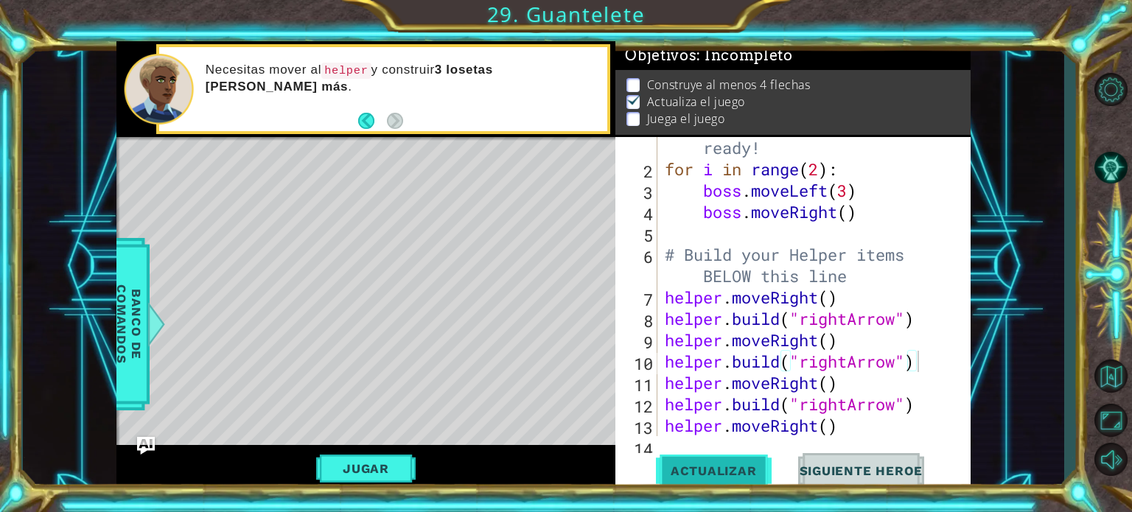
click at [705, 464] on span "Actualizar" at bounding box center [714, 471] width 116 height 15
click at [388, 464] on button "Jugar" at bounding box center [366, 469] width 100 height 28
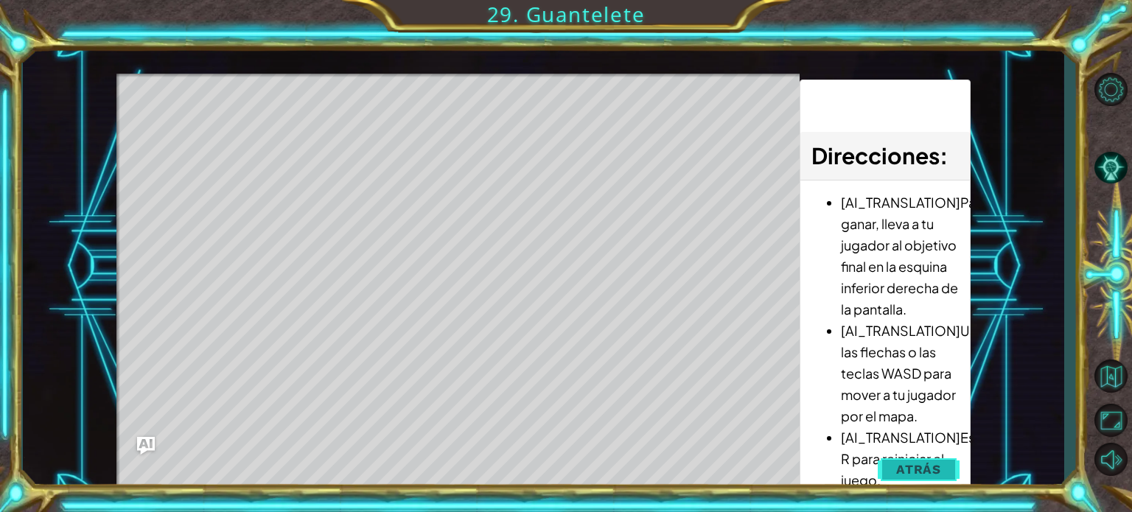
click at [899, 474] on span "Atrás" at bounding box center [918, 469] width 45 height 15
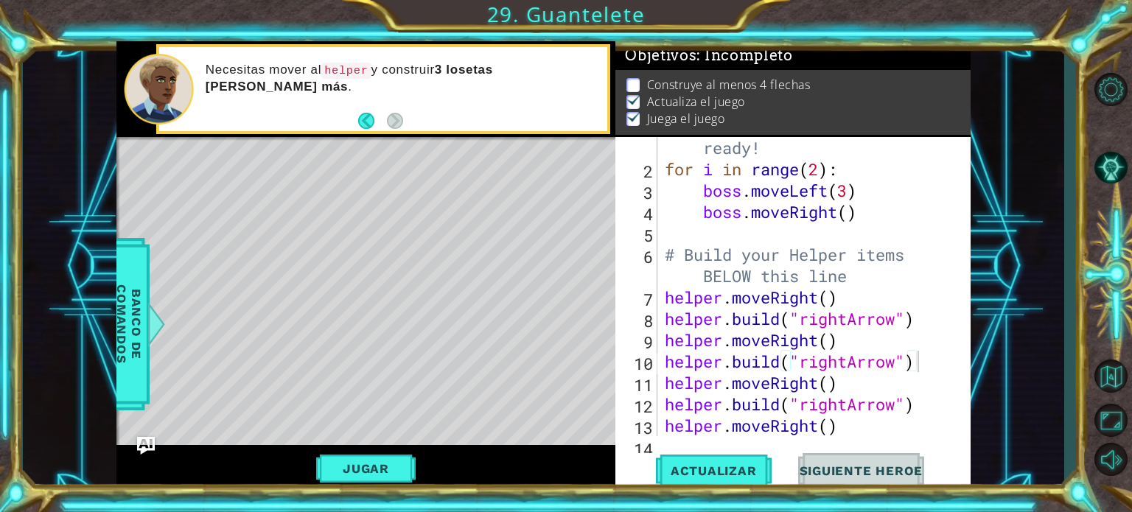
scroll to position [63, 0]
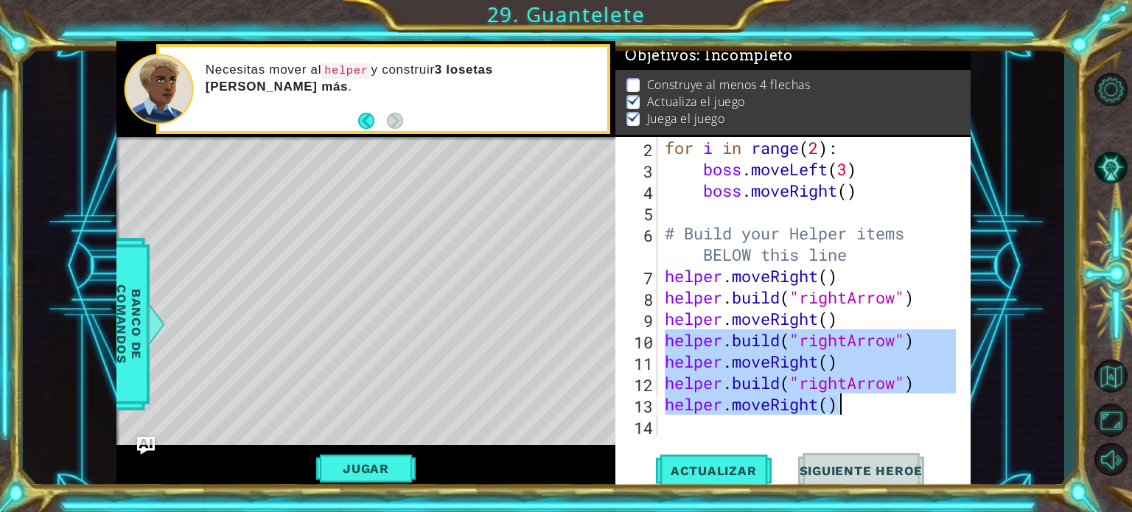
drag, startPoint x: 661, startPoint y: 335, endPoint x: 845, endPoint y: 405, distance: 196.5
click at [845, 405] on div "for i in range ( 2 ) : boss . moveLeft ( 3 ) boss . moveRight ( ) # Build your …" at bounding box center [809, 286] width 294 height 299
type textarea "[DOMAIN_NAME]("rightArrow") helper.moveRight()"
click at [820, 420] on div "for i in range ( 2 ) : boss . moveLeft ( 3 ) boss . moveRight ( ) # Build your …" at bounding box center [812, 308] width 301 height 342
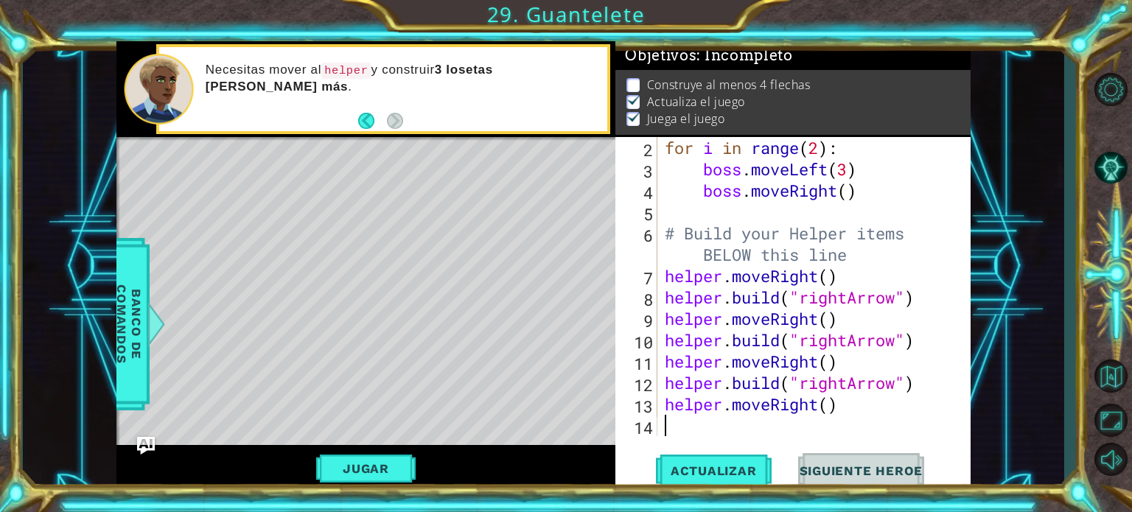
paste textarea "helper.moveRight()"
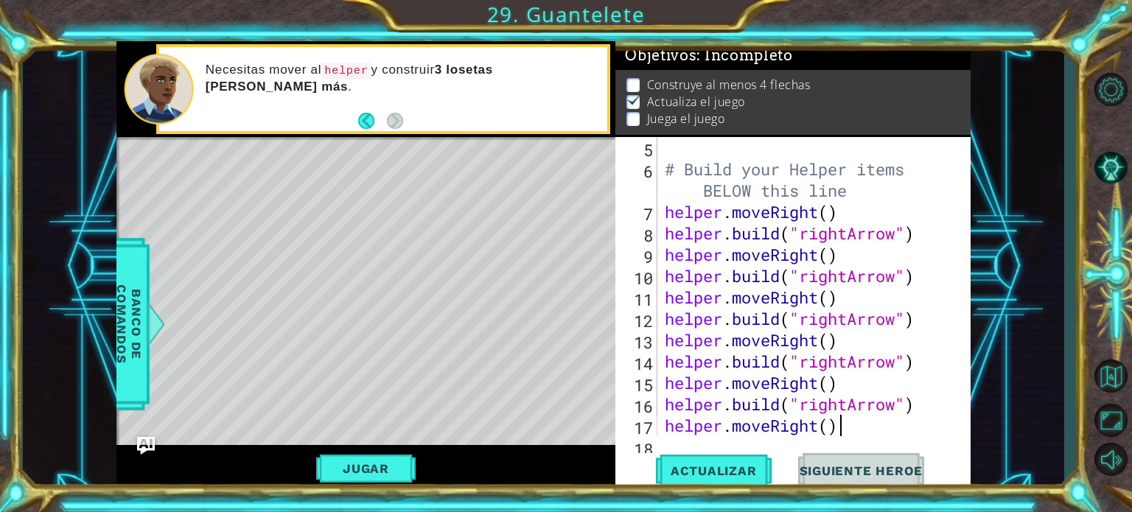
scroll to position [149, 0]
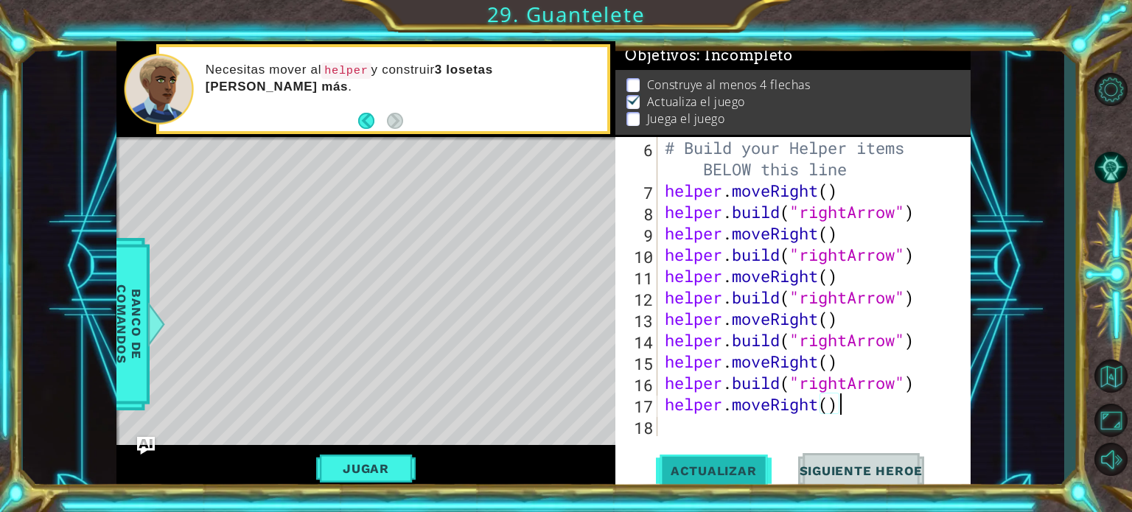
click at [757, 462] on button "Actualizar" at bounding box center [714, 470] width 116 height 35
click at [374, 468] on button "Jugar" at bounding box center [366, 469] width 100 height 28
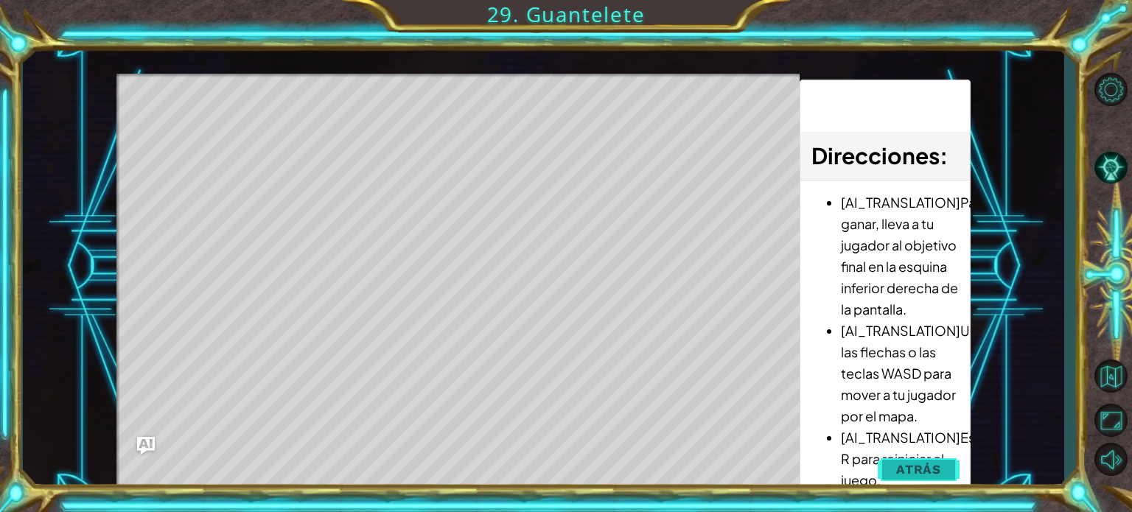
click at [909, 462] on span "Atrás" at bounding box center [918, 469] width 45 height 15
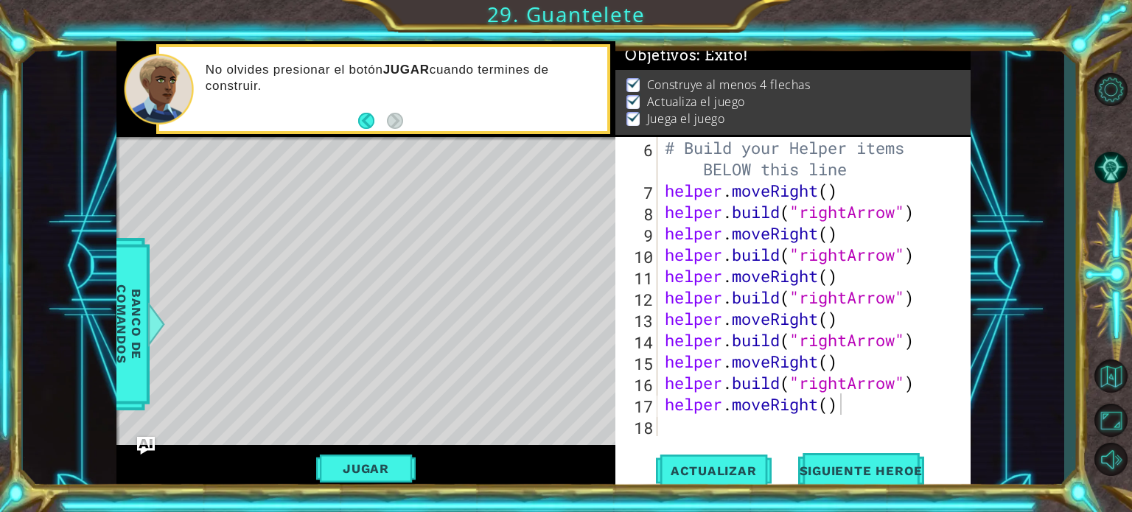
type textarea "[DOMAIN_NAME]("rightArrow")"
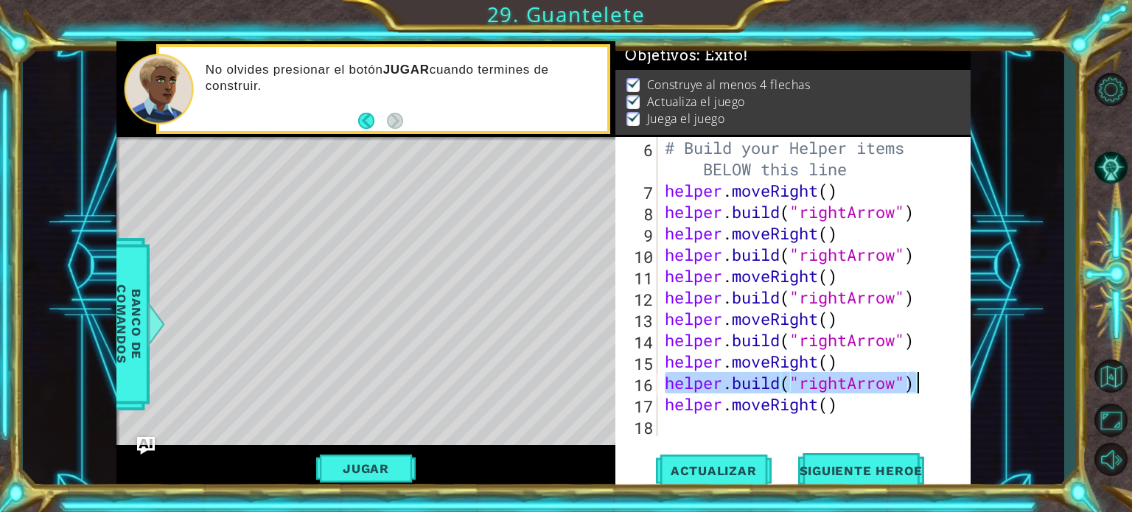
drag, startPoint x: 662, startPoint y: 384, endPoint x: 926, endPoint y: 386, distance: 263.9
click at [926, 386] on div "# Build your Helper items BELOW this line helper . moveRight ( ) helper . build…" at bounding box center [812, 318] width 301 height 363
click at [882, 433] on div "# Build your Helper items BELOW this line helper . moveRight ( ) helper . build…" at bounding box center [812, 318] width 301 height 363
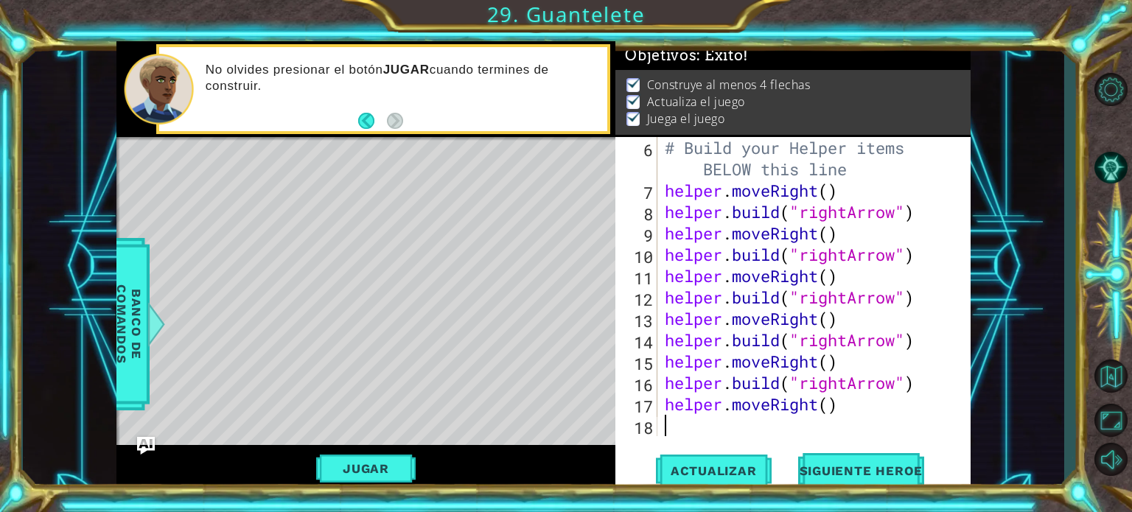
paste textarea "[DOMAIN_NAME]("rightArrow")"
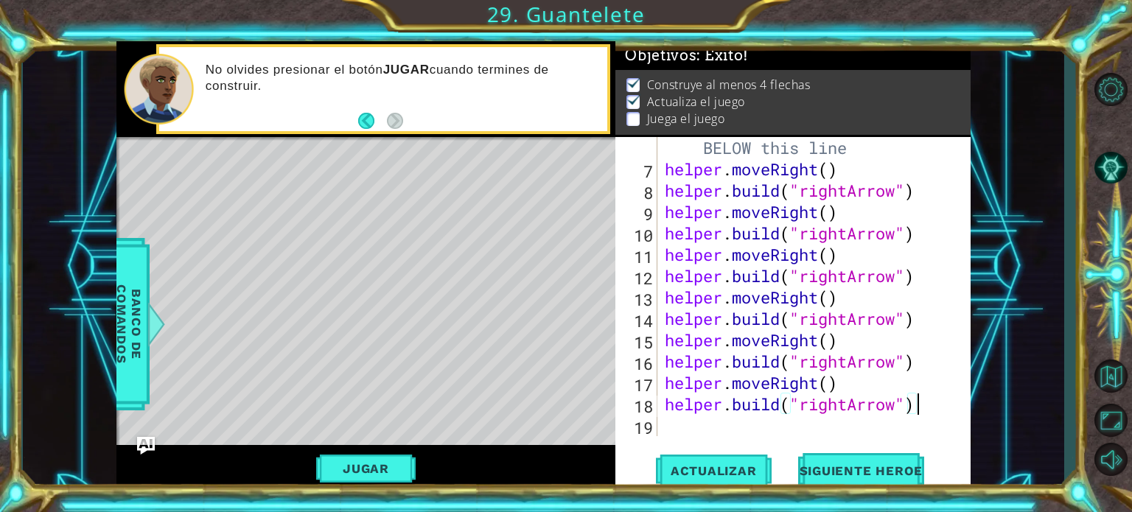
scroll to position [171, 0]
click at [711, 477] on span "Actualizar" at bounding box center [714, 471] width 116 height 15
click at [895, 411] on div "# Build your Helper items BELOW this line helper . moveRight ( ) helper . build…" at bounding box center [812, 297] width 301 height 363
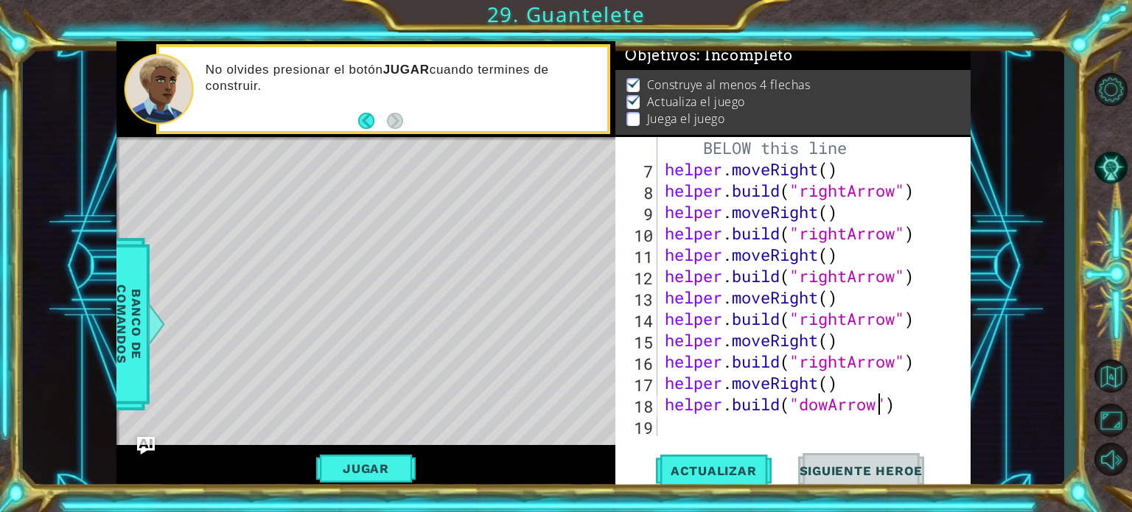
scroll to position [0, 9]
type textarea "[DOMAIN_NAME]("dowArrow")"
click at [731, 480] on button "Actualizar" at bounding box center [714, 470] width 116 height 35
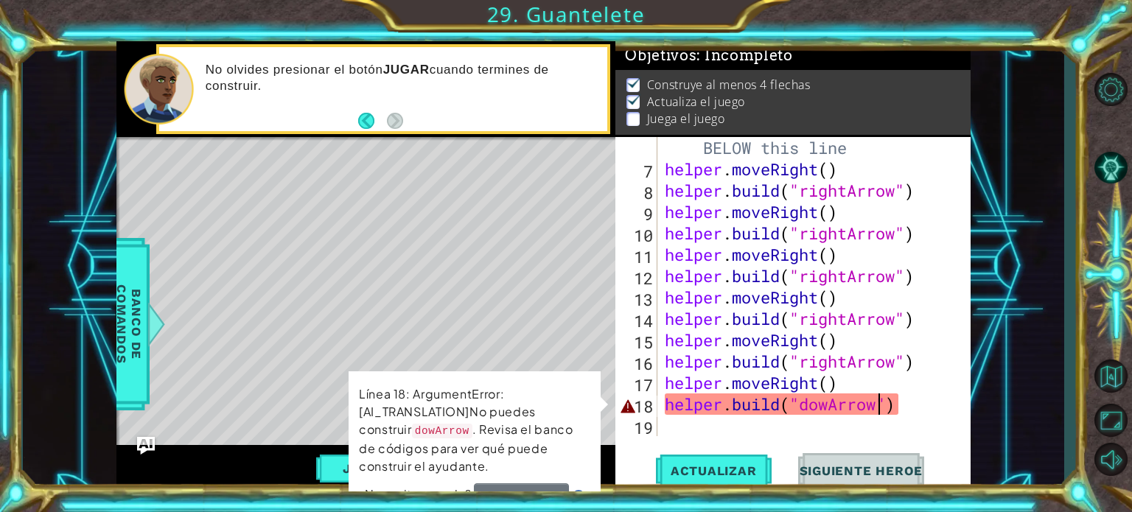
drag, startPoint x: 879, startPoint y: 395, endPoint x: 920, endPoint y: 410, distance: 43.8
click at [920, 410] on div "# Build your Helper items BELOW this line helper . moveRight ( ) helper . build…" at bounding box center [812, 297] width 301 height 363
drag, startPoint x: 920, startPoint y: 410, endPoint x: 829, endPoint y: 403, distance: 91.6
click at [829, 403] on div "# Build your Helper items BELOW this line helper . moveRight ( ) helper . build…" at bounding box center [812, 297] width 301 height 363
drag, startPoint x: 829, startPoint y: 403, endPoint x: 807, endPoint y: 403, distance: 21.4
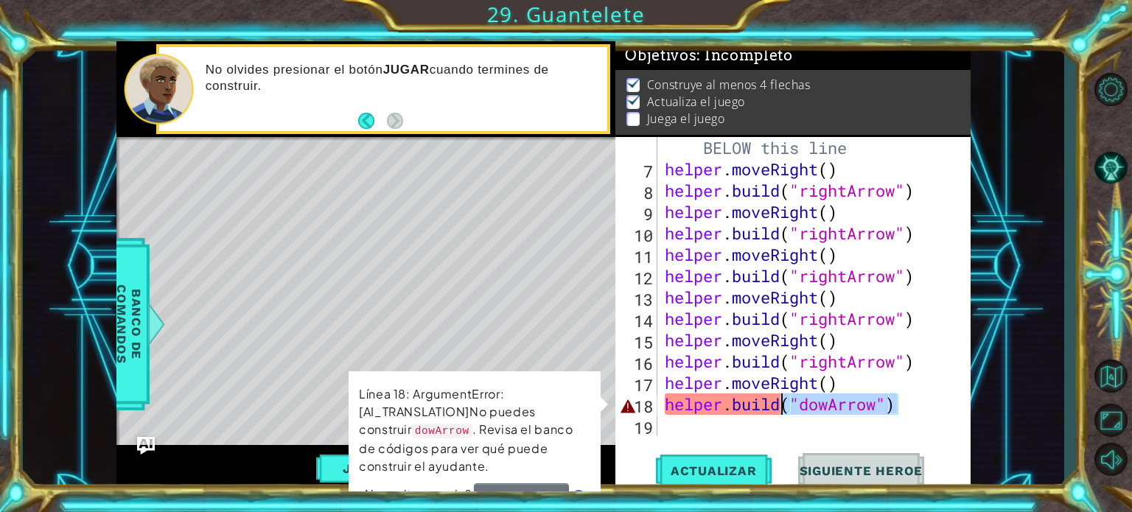
click at [807, 403] on div "# Build your Helper items BELOW this line helper . moveRight ( ) helper . build…" at bounding box center [809, 286] width 294 height 299
click at [703, 433] on div "# Build your Helper items BELOW this line helper . moveRight ( ) helper . build…" at bounding box center [812, 297] width 301 height 363
drag, startPoint x: 663, startPoint y: 412, endPoint x: 905, endPoint y: 397, distance: 242.2
click at [905, 397] on div "# Build your Helper items BELOW this line helper . moveRight ( ) helper . build…" at bounding box center [812, 297] width 301 height 363
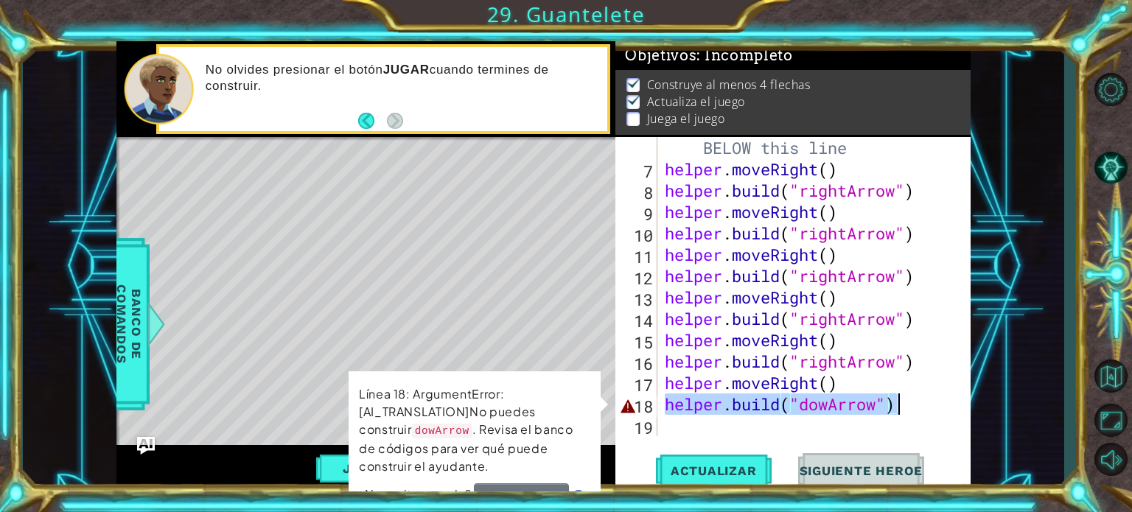
type textarea "[DOMAIN_NAME]("dowArrow")"
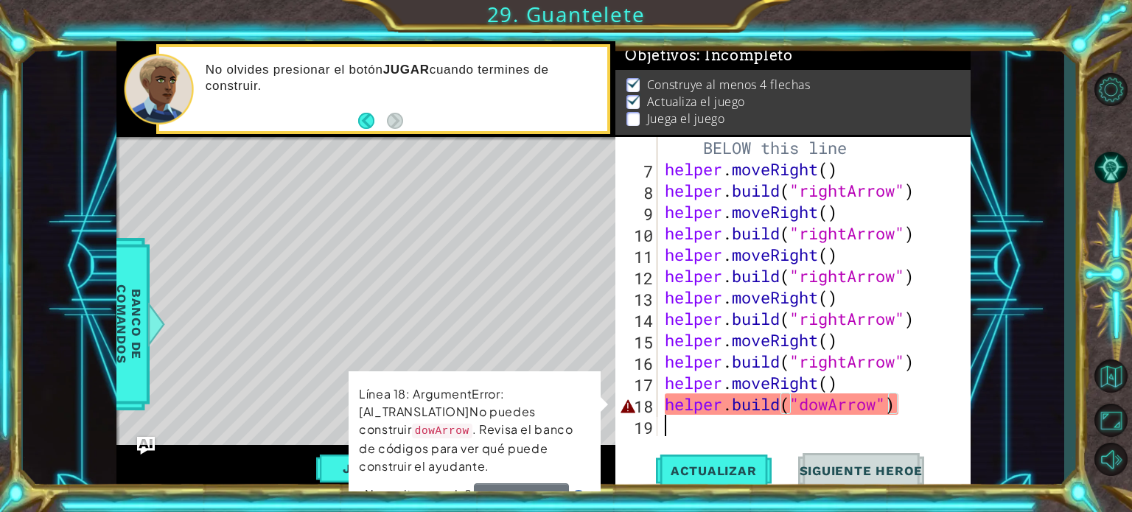
drag, startPoint x: 905, startPoint y: 399, endPoint x: 822, endPoint y: 419, distance: 85.8
click at [822, 419] on div "# Build your Helper items BELOW this line helper . moveRight ( ) helper . build…" at bounding box center [812, 297] width 301 height 363
click at [917, 418] on div "# Build your Helper items BELOW this line helper . moveRight ( ) helper . build…" at bounding box center [812, 297] width 301 height 363
drag, startPoint x: 902, startPoint y: 405, endPoint x: 796, endPoint y: 397, distance: 106.5
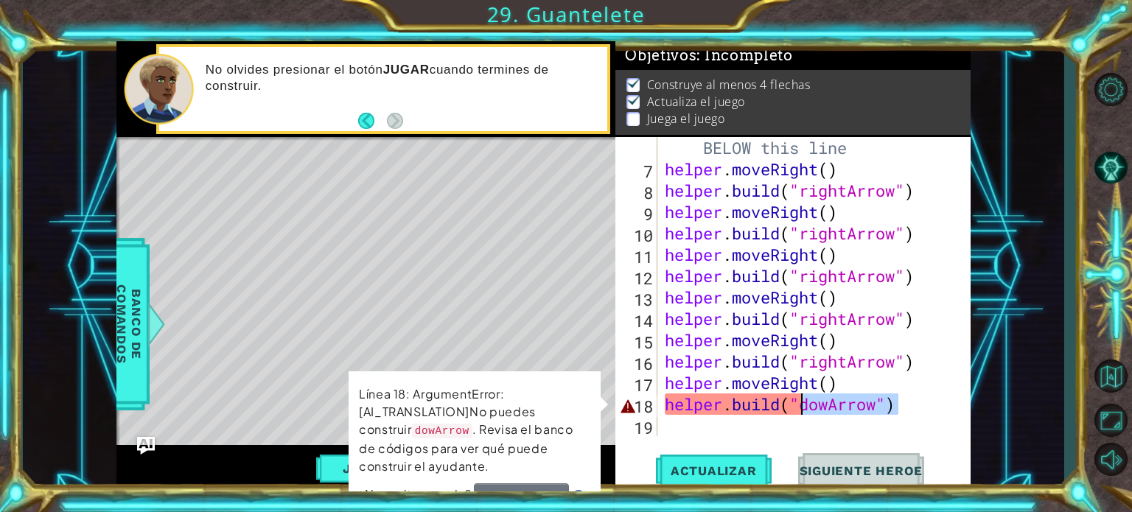
click at [796, 397] on div "# Build your Helper items BELOW this line helper . moveRight ( ) helper . build…" at bounding box center [812, 297] width 301 height 363
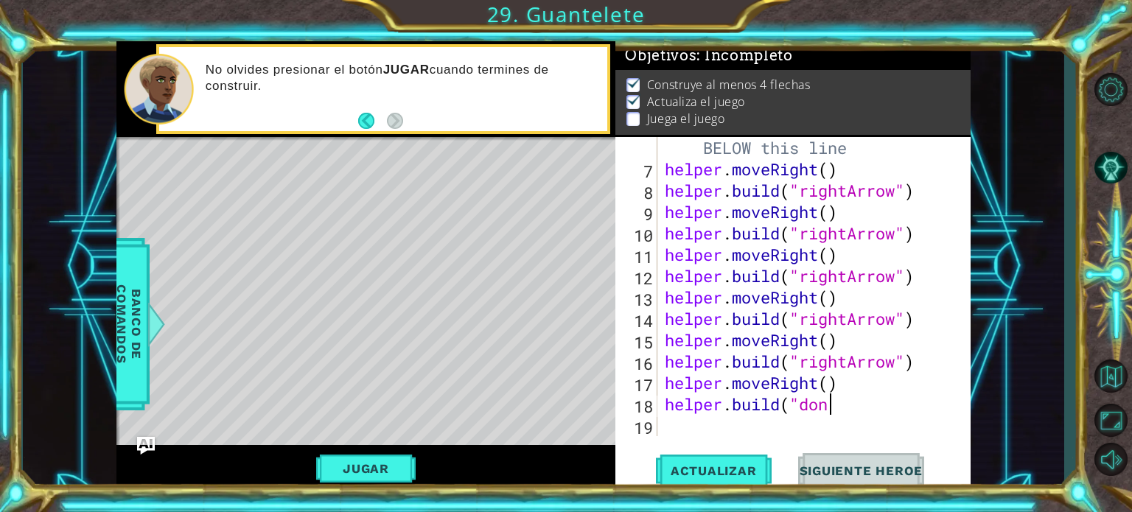
scroll to position [0, 6]
type textarea "helper.moveRight()"
drag, startPoint x: 826, startPoint y: 388, endPoint x: 693, endPoint y: 427, distance: 138.1
click at [693, 427] on div "# Build your Helper items BELOW this line helper . moveRight ( ) helper . build…" at bounding box center [812, 297] width 301 height 363
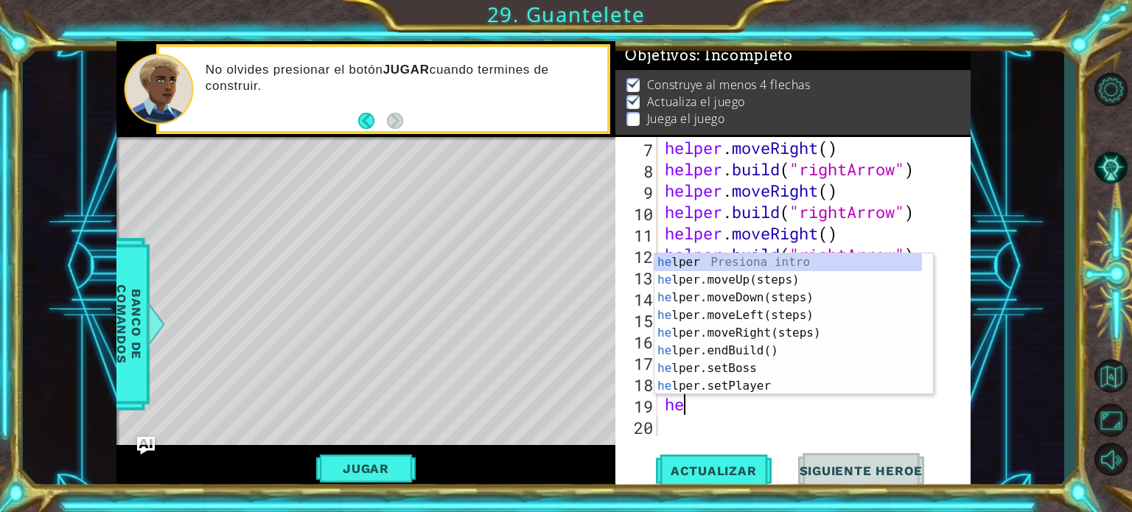
scroll to position [192, 0]
type textarea "hel"
click at [746, 428] on div "helper . moveRight ( ) helper . build ( "rightArrow" ) helper . moveRight ( ) h…" at bounding box center [812, 308] width 301 height 342
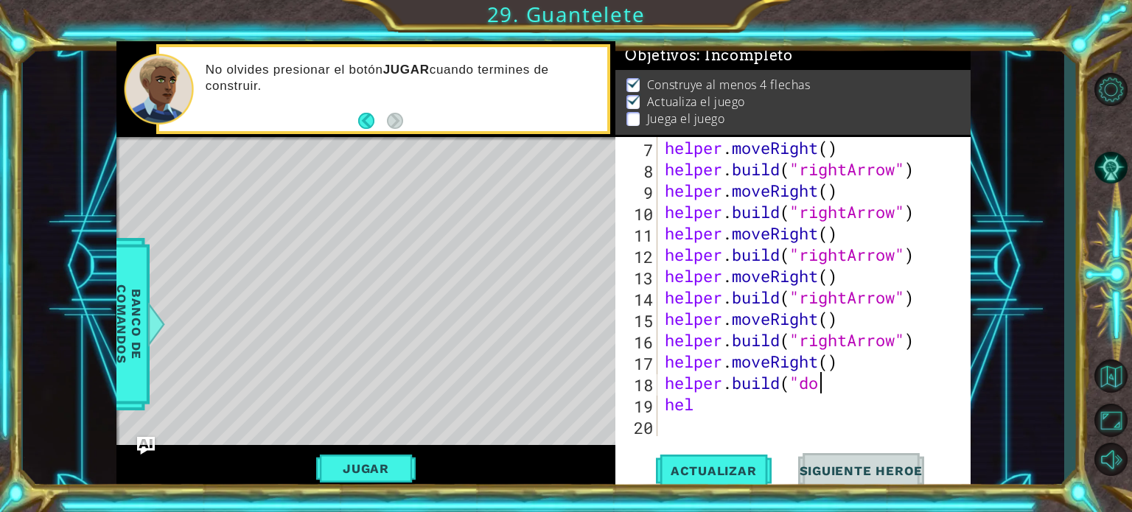
click at [839, 383] on div "helper . moveRight ( ) helper . build ( "rightArrow" ) helper . moveRight ( ) h…" at bounding box center [812, 308] width 301 height 342
type textarea "[DOMAIN_NAME]("downArrow")"
click at [770, 415] on div "helper . moveRight ( ) helper . build ( "rightArrow" ) helper . moveRight ( ) h…" at bounding box center [812, 308] width 301 height 342
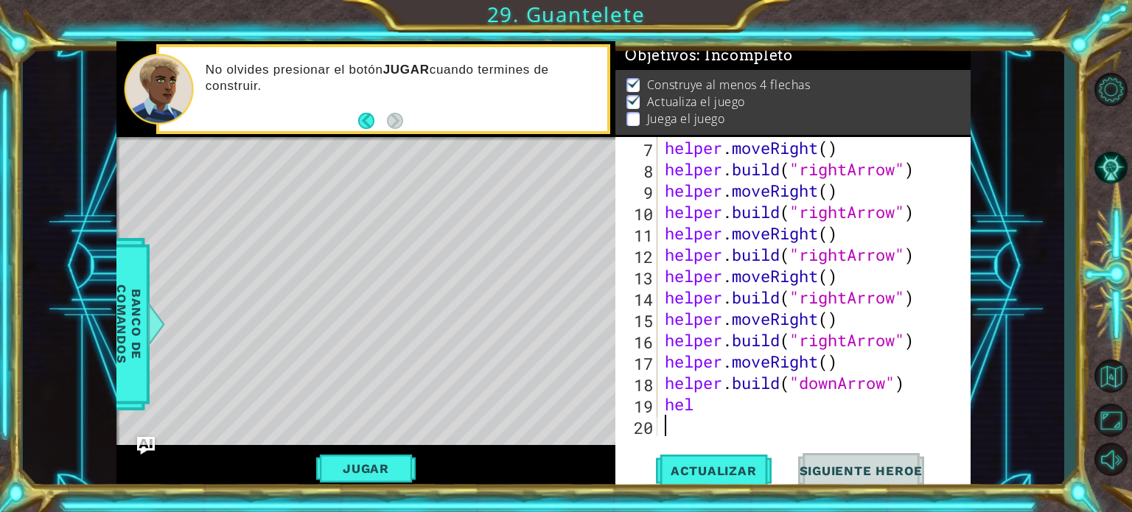
scroll to position [0, 0]
type textarea "l"
click at [728, 462] on button "Actualizar" at bounding box center [714, 470] width 116 height 35
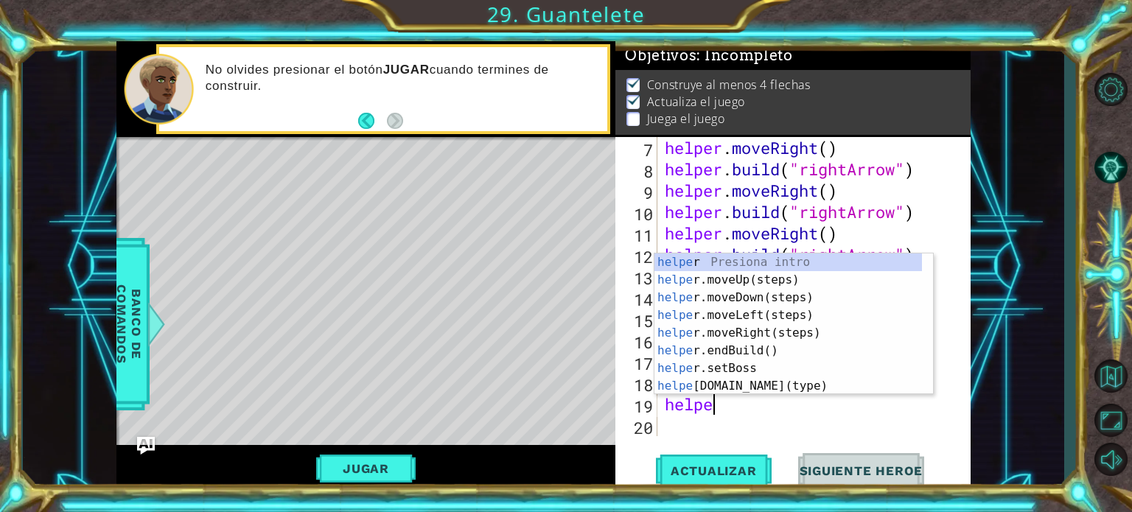
type textarea "helper"
click at [752, 301] on div "helper Presiona intro helper .moveUp(steps) Presiona intro helper .moveDown(ste…" at bounding box center [789, 342] width 268 height 177
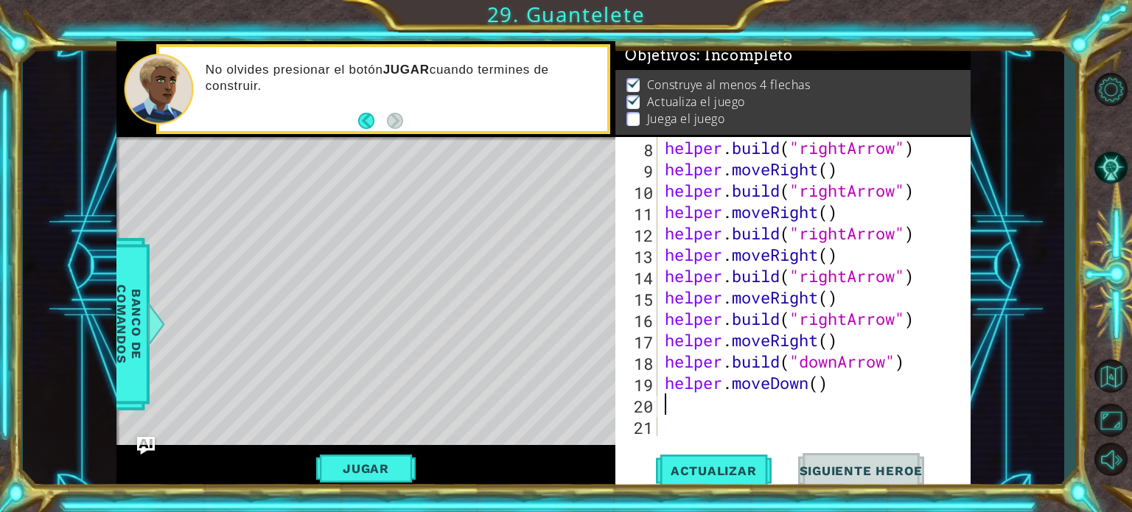
scroll to position [213, 0]
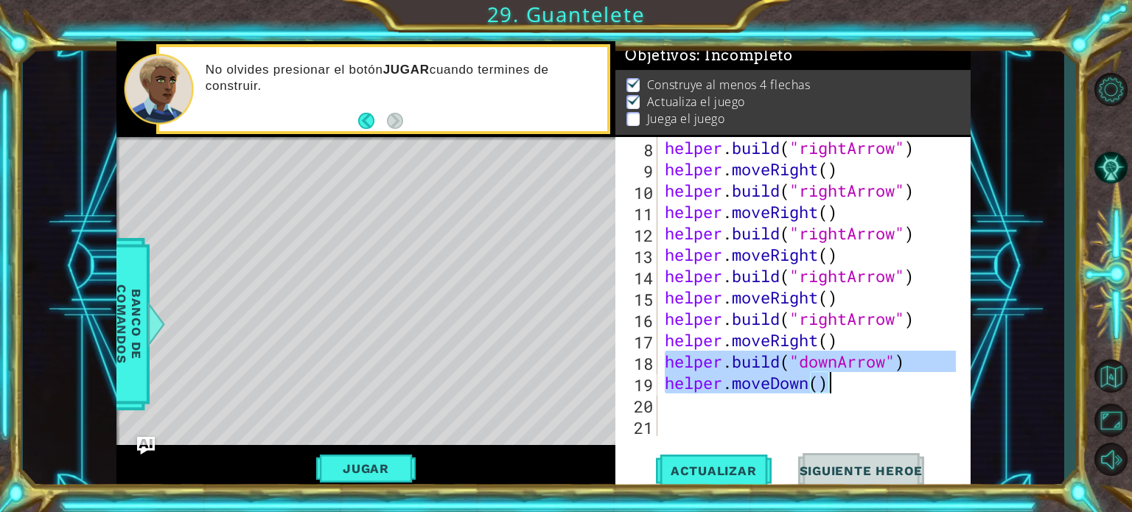
drag, startPoint x: 663, startPoint y: 361, endPoint x: 844, endPoint y: 392, distance: 184.0
click at [844, 392] on div "helper . build ( "rightArrow" ) helper . moveRight ( ) helper . build ( "rightA…" at bounding box center [812, 308] width 301 height 342
type textarea "[DOMAIN_NAME]("downArrow") helper.moveDown()"
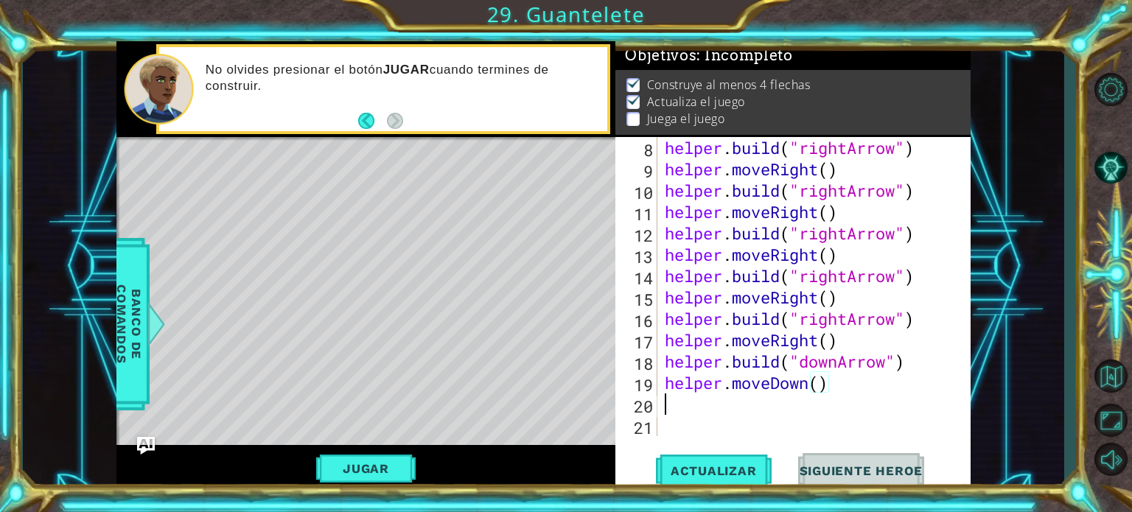
click at [791, 408] on div "helper . build ( "rightArrow" ) helper . moveRight ( ) helper . build ( "rightA…" at bounding box center [812, 308] width 301 height 342
paste textarea "helper.moveDown()"
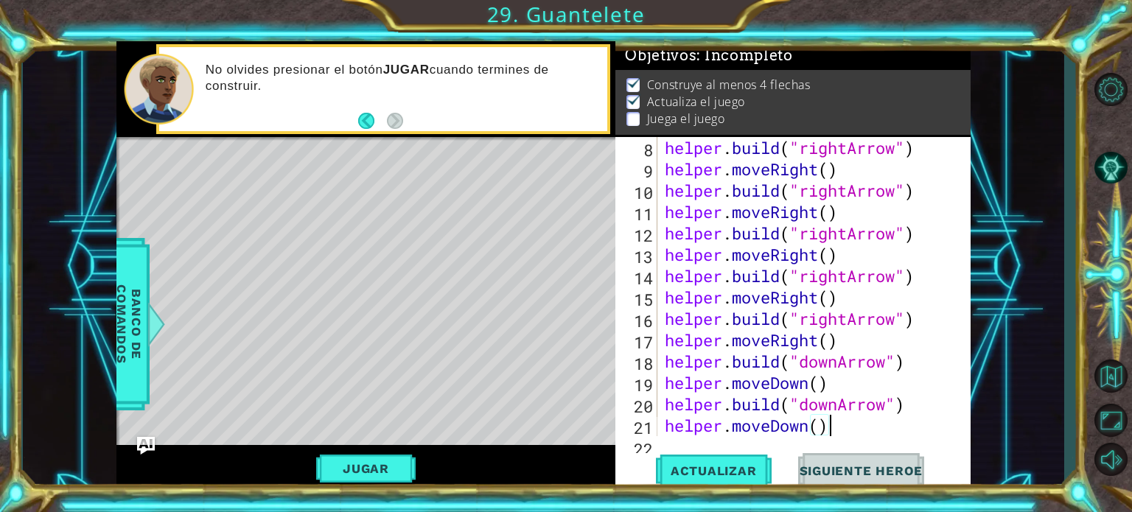
scroll to position [234, 0]
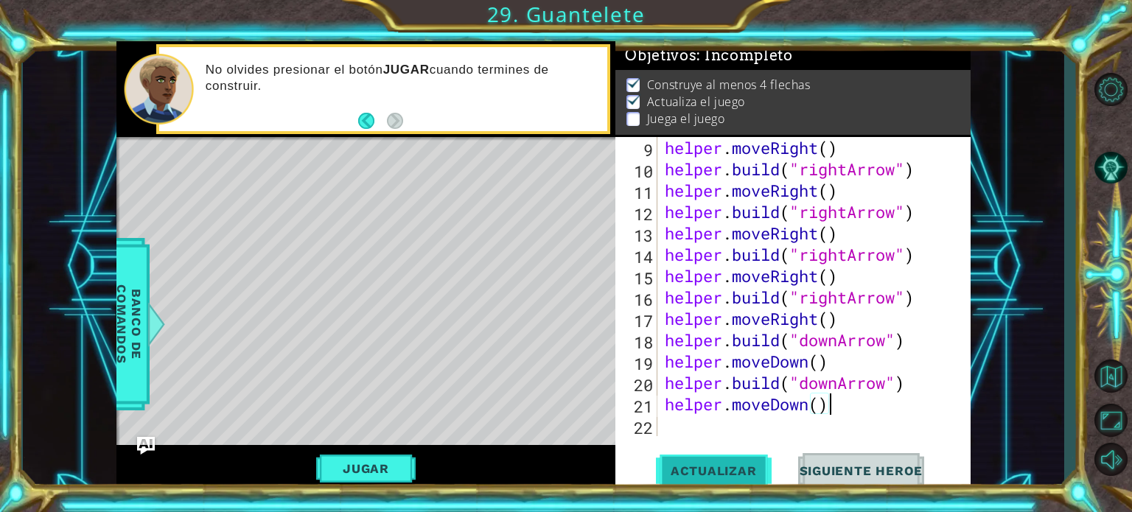
type textarea "helper.moveDown()"
click at [723, 468] on span "Actualizar" at bounding box center [714, 471] width 116 height 15
click at [702, 419] on div "helper . moveRight ( ) helper . build ( "rightArrow" ) helper . moveRight ( ) h…" at bounding box center [812, 308] width 301 height 342
type textarea "h"
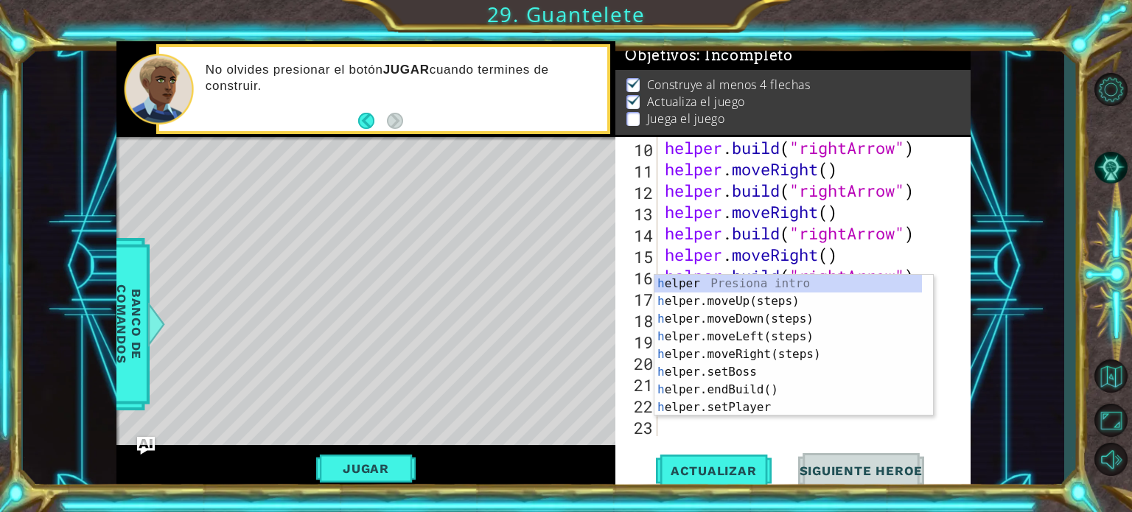
scroll to position [257, 0]
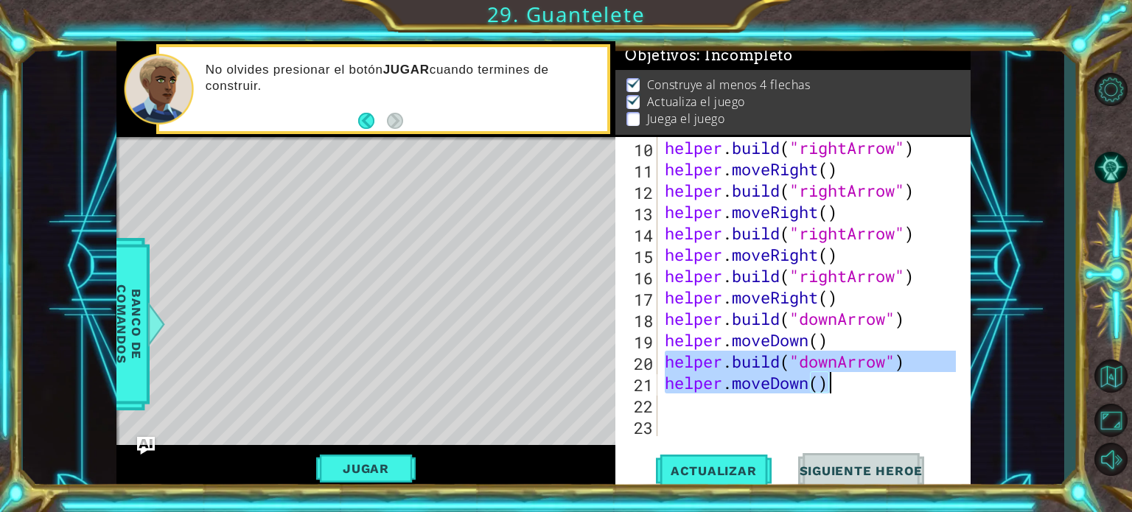
drag, startPoint x: 662, startPoint y: 360, endPoint x: 837, endPoint y: 387, distance: 177.5
click at [837, 387] on div "helper . build ( "rightArrow" ) helper . moveRight ( ) helper . build ( "rightA…" at bounding box center [812, 308] width 301 height 342
type textarea "[DOMAIN_NAME]("downArrow") helper.moveDown()"
click at [778, 418] on div "helper . build ( "rightArrow" ) helper . moveRight ( ) helper . build ( "rightA…" at bounding box center [812, 308] width 301 height 342
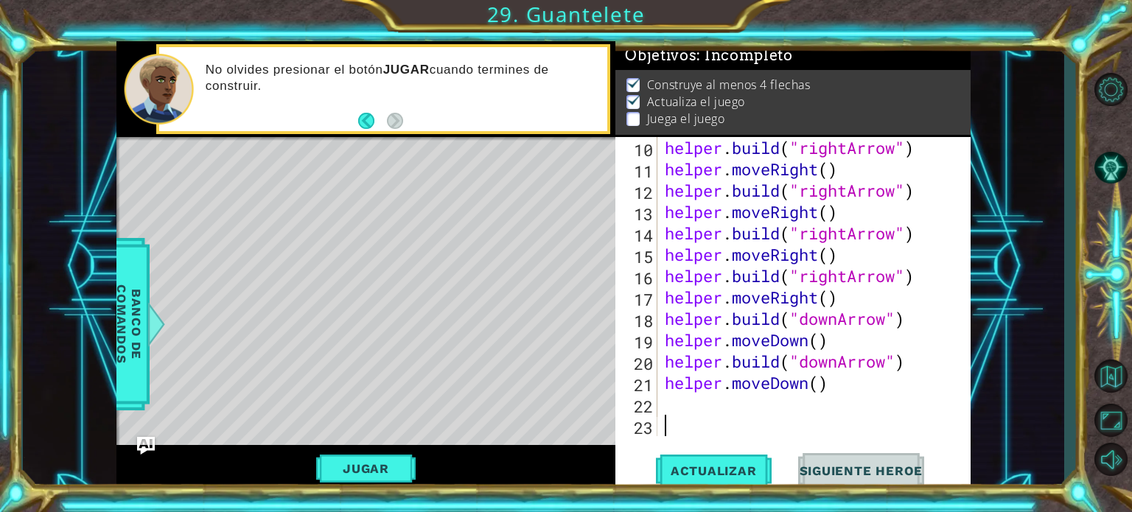
click at [767, 407] on div "helper . build ( "rightArrow" ) helper . moveRight ( ) helper . build ( "rightA…" at bounding box center [812, 308] width 301 height 342
paste textarea "helper.moveDown()"
type textarea "helper.moveDown()"
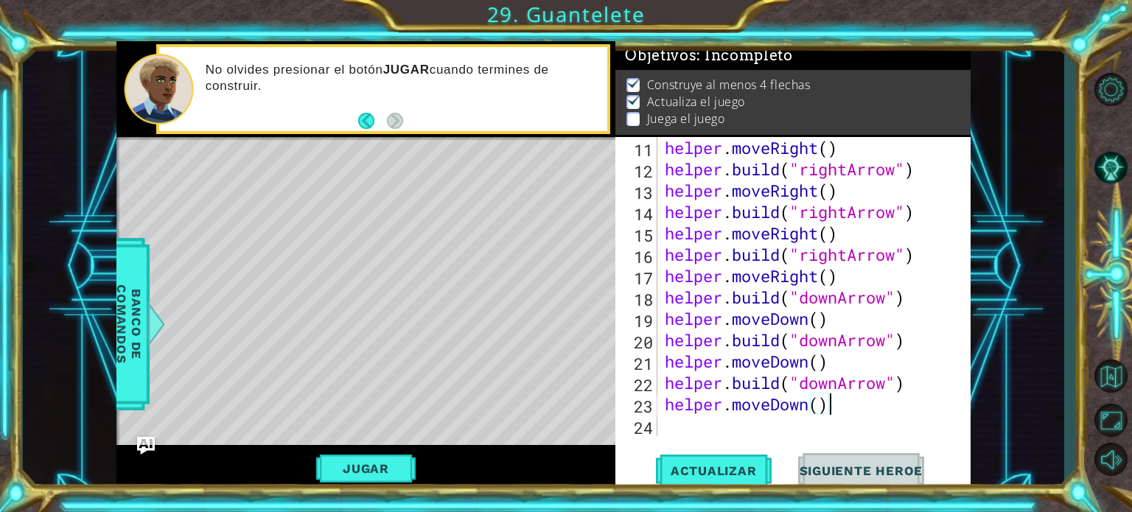
scroll to position [277, 0]
click at [728, 430] on div "helper . moveRight ( ) helper . build ( "rightArrow" ) helper . moveRight ( ) h…" at bounding box center [812, 308] width 301 height 342
paste textarea "helper.moveDown()"
type textarea "helper.moveDown()"
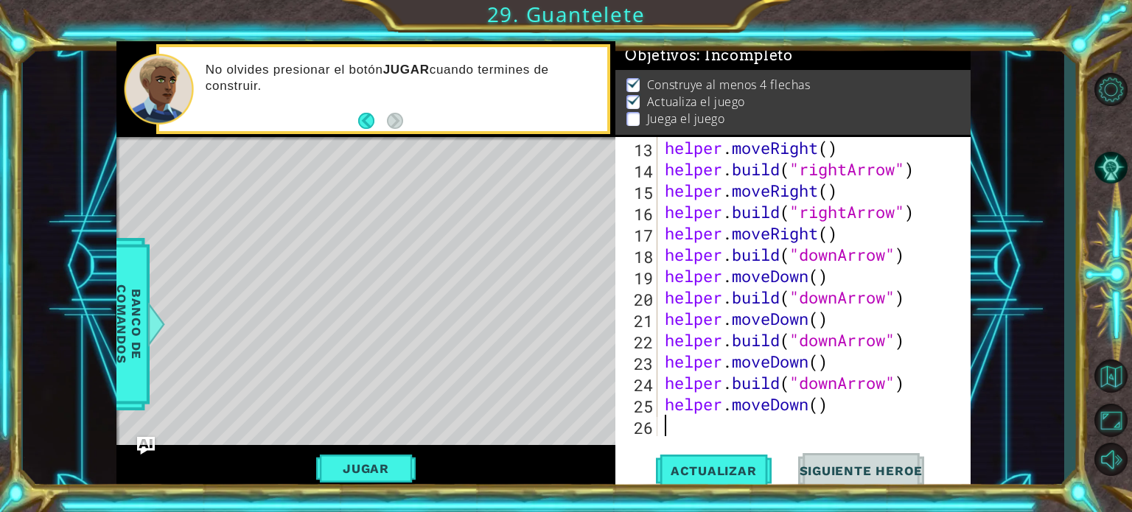
click at [691, 433] on div "helper . moveRight ( ) helper . build ( "rightArrow" ) helper . moveRight ( ) h…" at bounding box center [812, 308] width 301 height 342
paste textarea "helper.moveDown()"
type textarea "helper.moveDown()"
click at [691, 465] on span "Actualizar" at bounding box center [714, 471] width 116 height 15
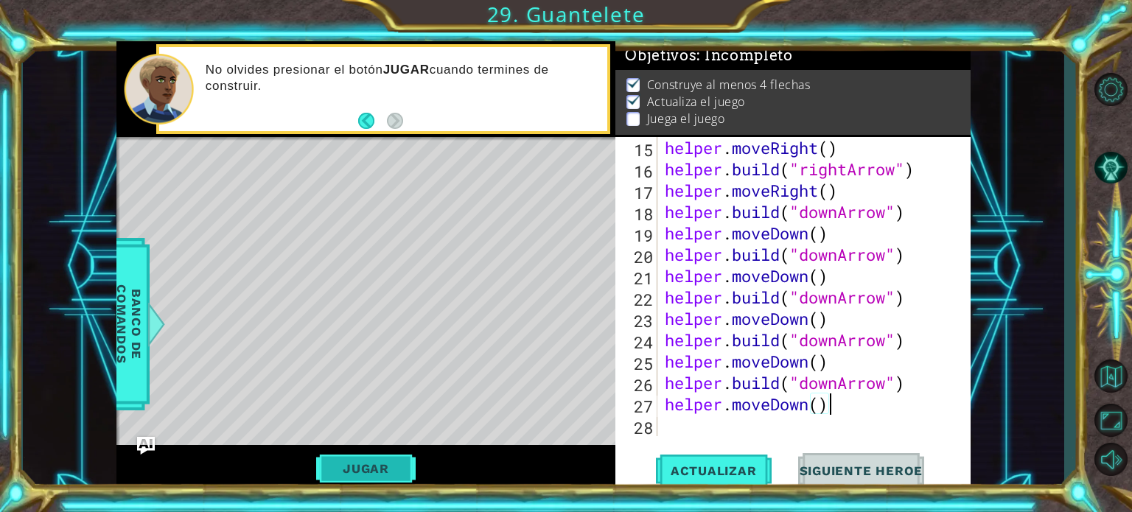
click at [350, 480] on button "Jugar" at bounding box center [366, 469] width 100 height 28
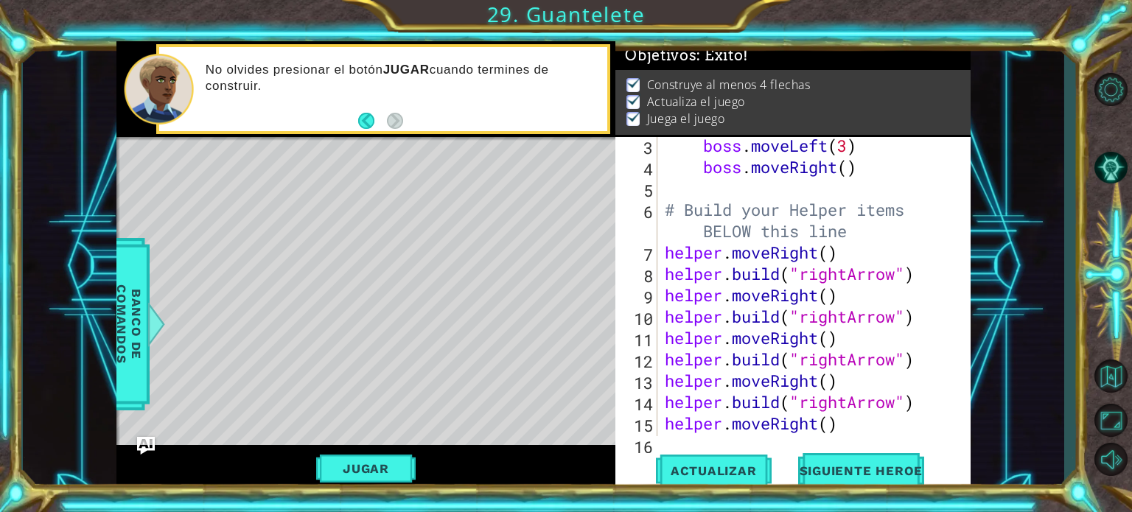
scroll to position [87, 0]
click at [1057, 200] on div "2 3 4 5 6 7 8 9 for i in range ( 2 ) : boss . moveLeft ( 3 ) boss . moveRight (…" at bounding box center [544, 266] width 1042 height 451
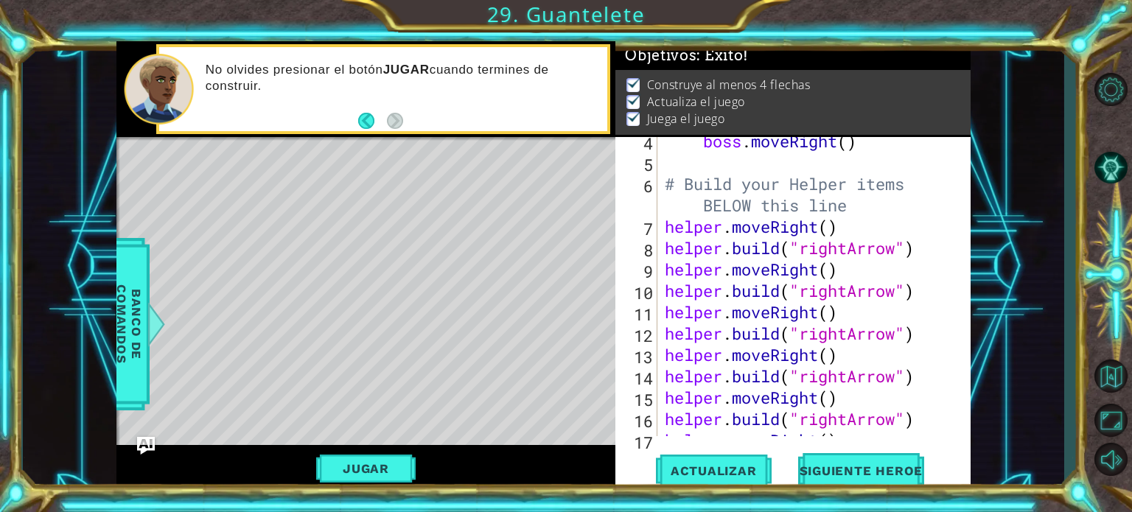
scroll to position [0, 0]
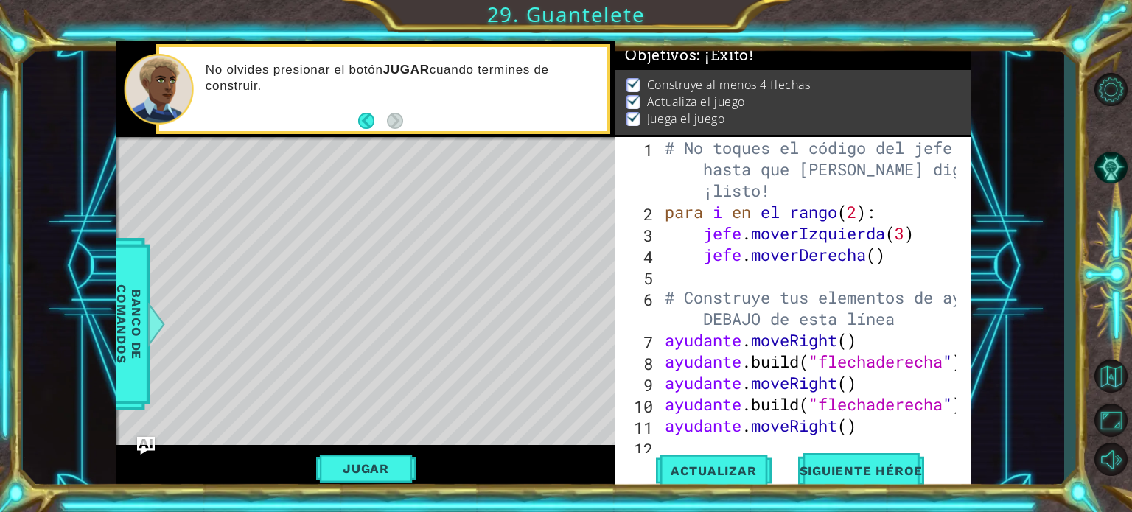
click at [1028, 209] on div "2 3 4 5 6 7 8 9 para i en el rango ( 2 ) : jefe . moverIzquierda ( 3 ) jefe . m…" at bounding box center [544, 266] width 1042 height 451
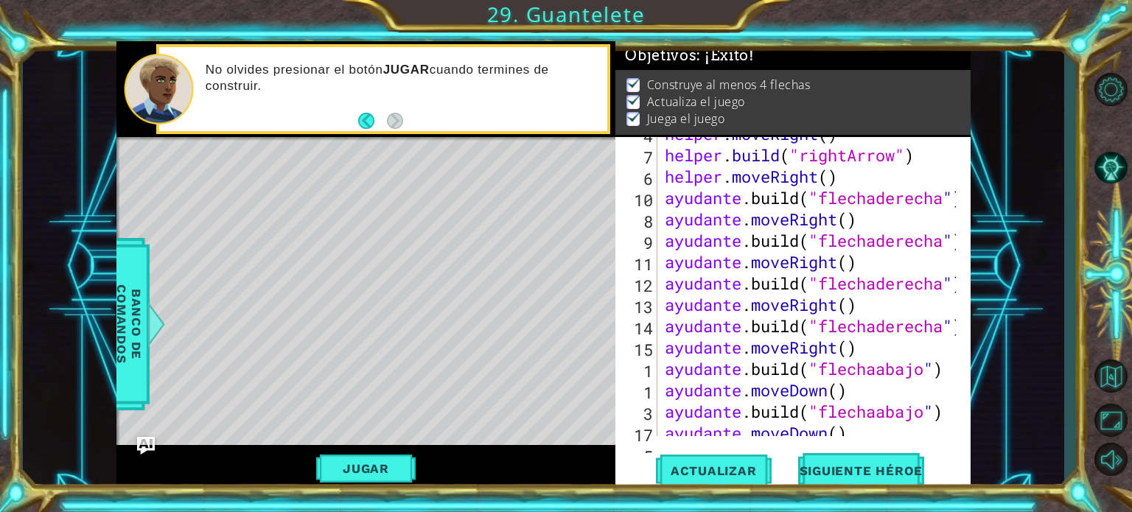
scroll to position [206, 0]
